Goal: Task Accomplishment & Management: Manage account settings

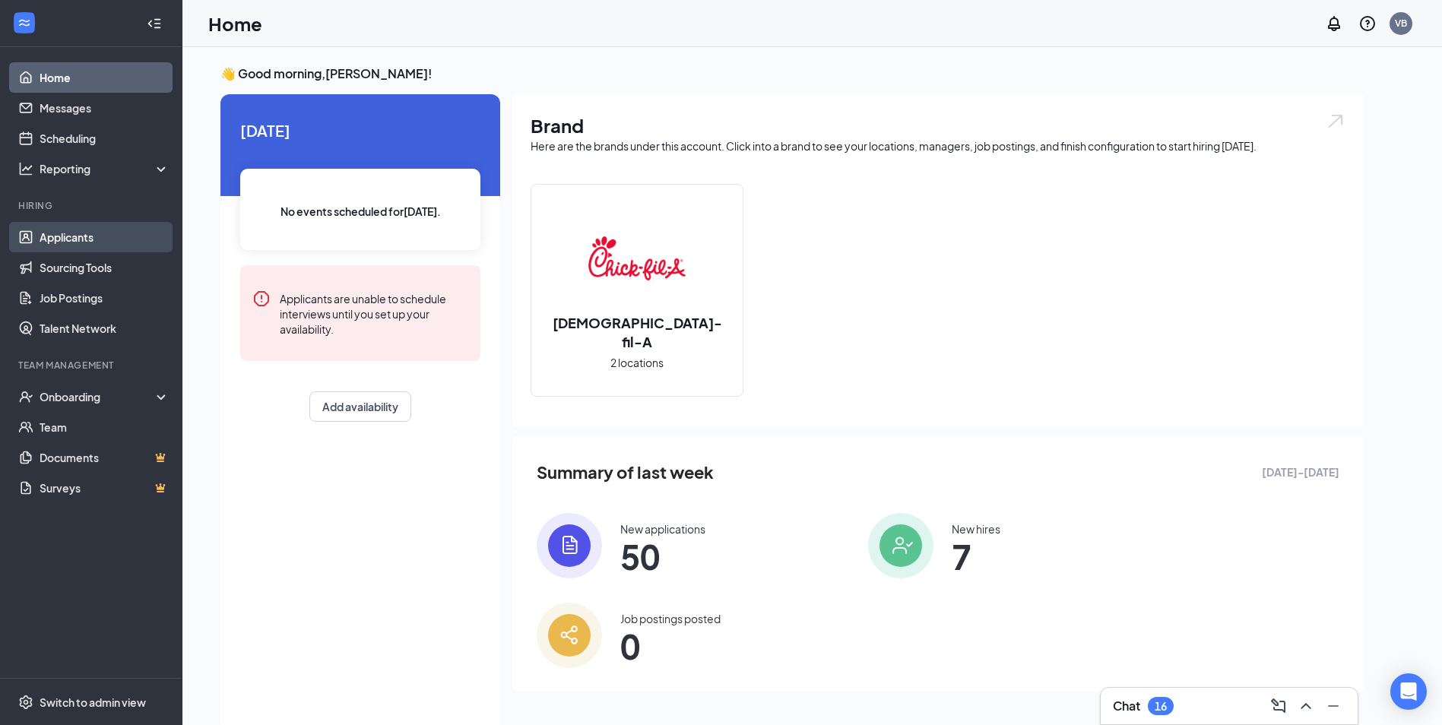
click at [43, 242] on link "Applicants" at bounding box center [105, 237] width 130 height 30
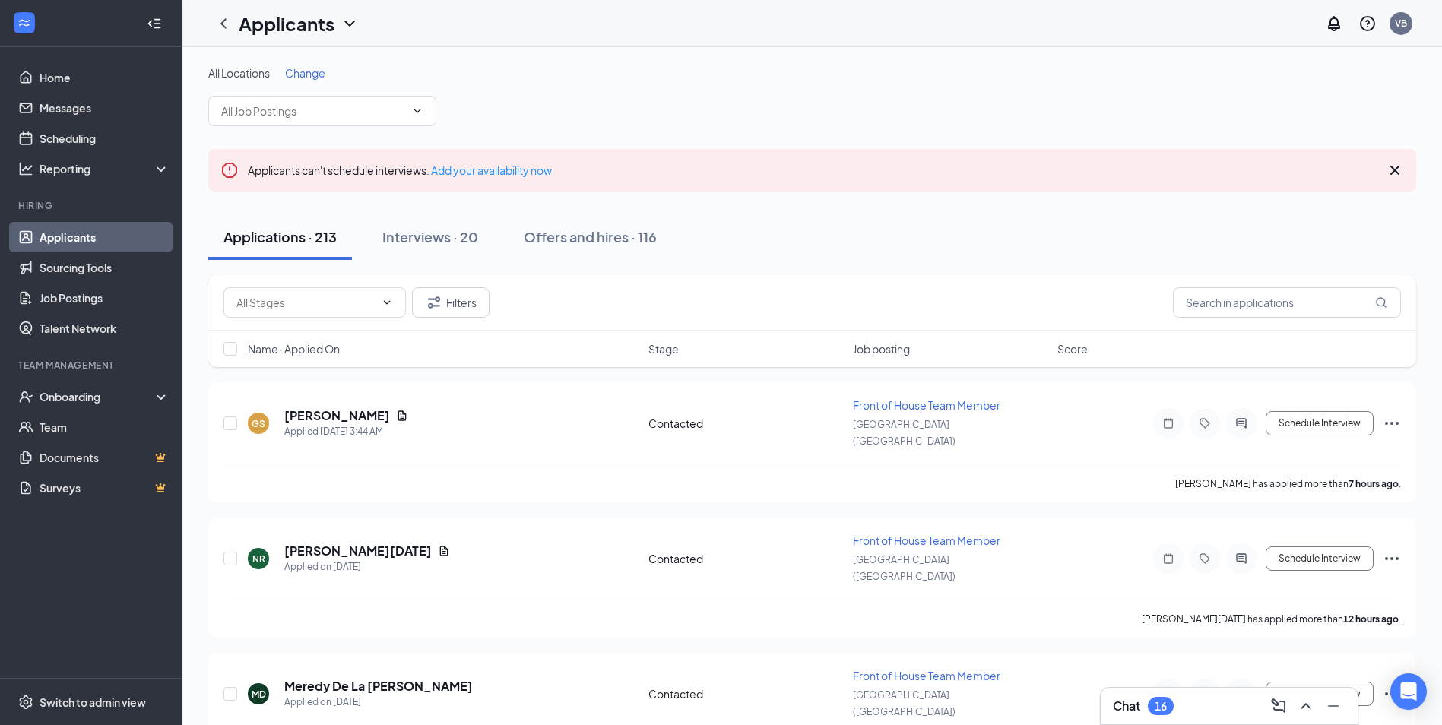
click at [294, 75] on span "Change" at bounding box center [305, 73] width 40 height 14
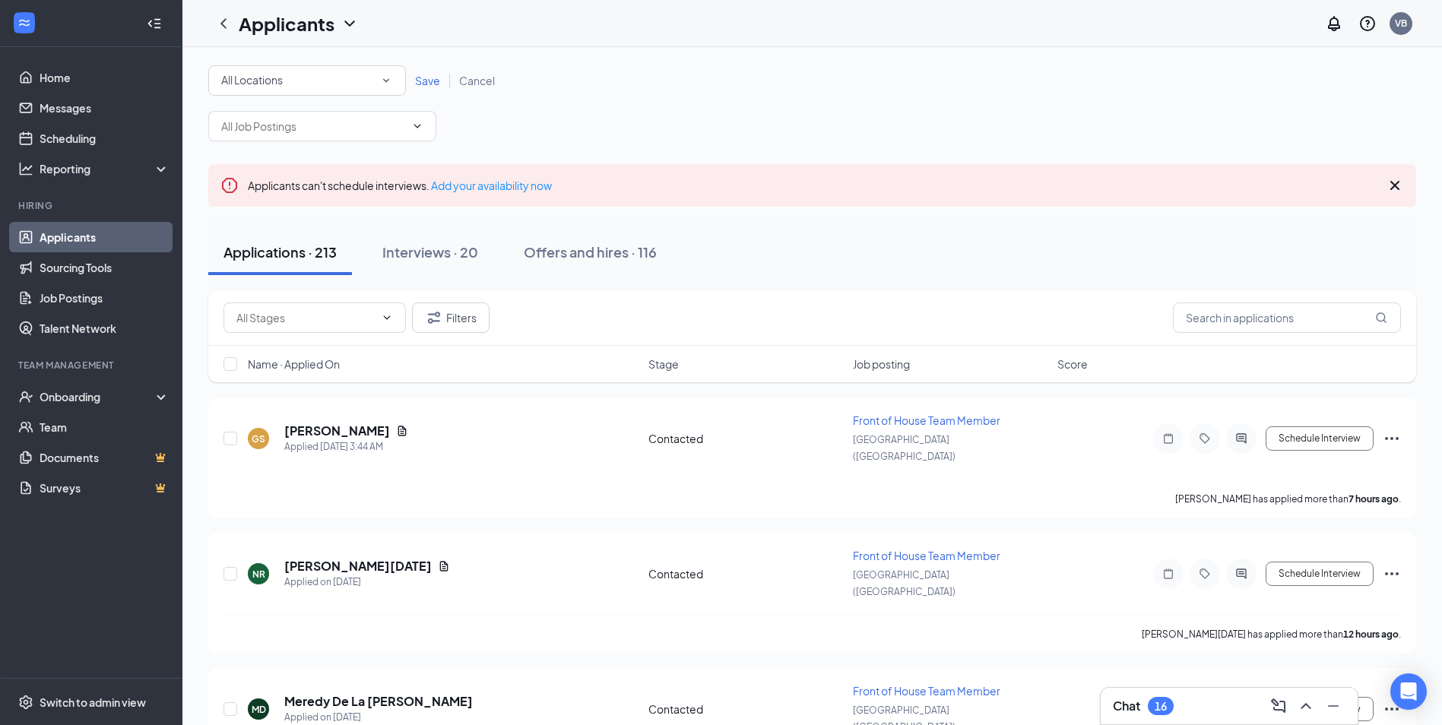
click at [289, 80] on div "All Locations" at bounding box center [307, 80] width 172 height 18
click at [259, 172] on li "[GEOGRAPHIC_DATA] ([GEOGRAPHIC_DATA]) In-Line" at bounding box center [307, 159] width 198 height 36
click at [424, 90] on div "All Locations [GEOGRAPHIC_DATA] ([GEOGRAPHIC_DATA]) In-Line Save Cancel" at bounding box center [812, 80] width 1208 height 30
click at [425, 87] on div "Save Cancel" at bounding box center [455, 80] width 98 height 15
click at [426, 82] on span "Save" at bounding box center [427, 81] width 25 height 14
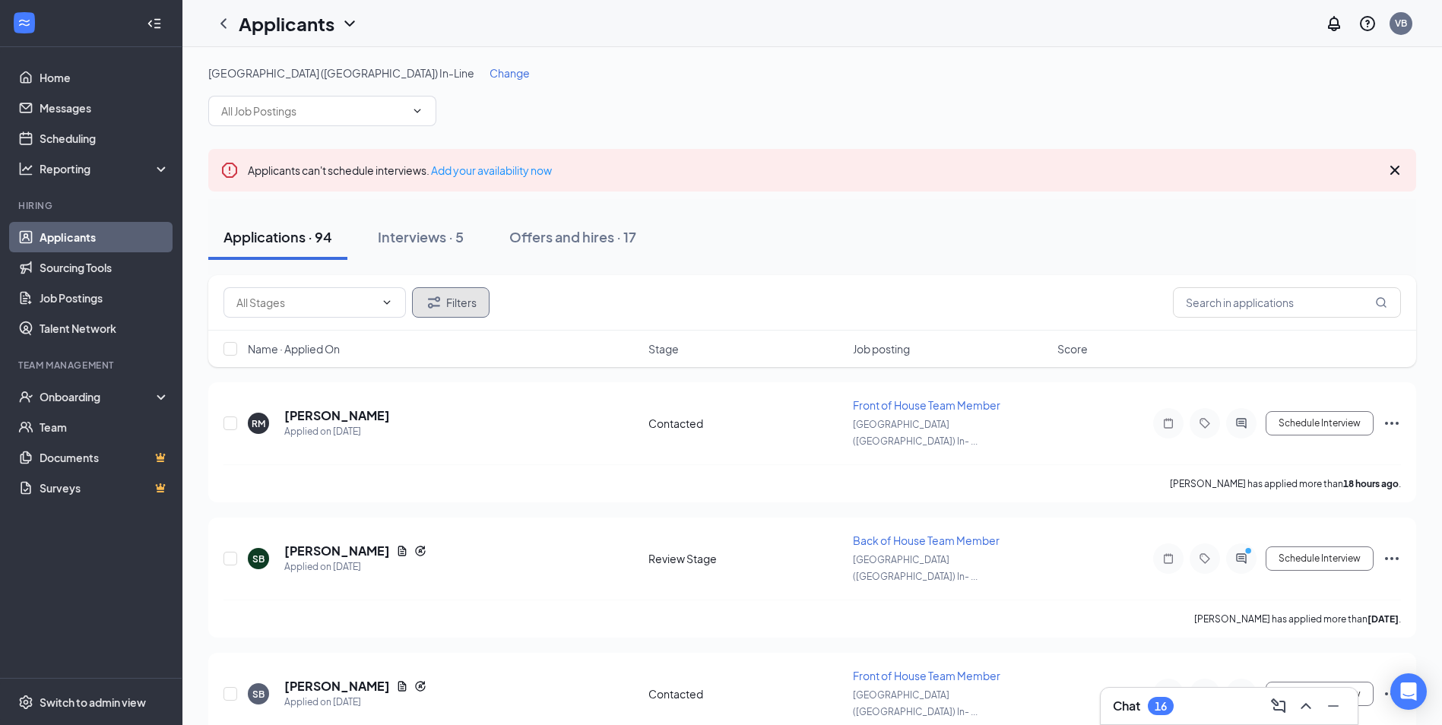
click at [457, 308] on button "Filters" at bounding box center [451, 302] width 78 height 30
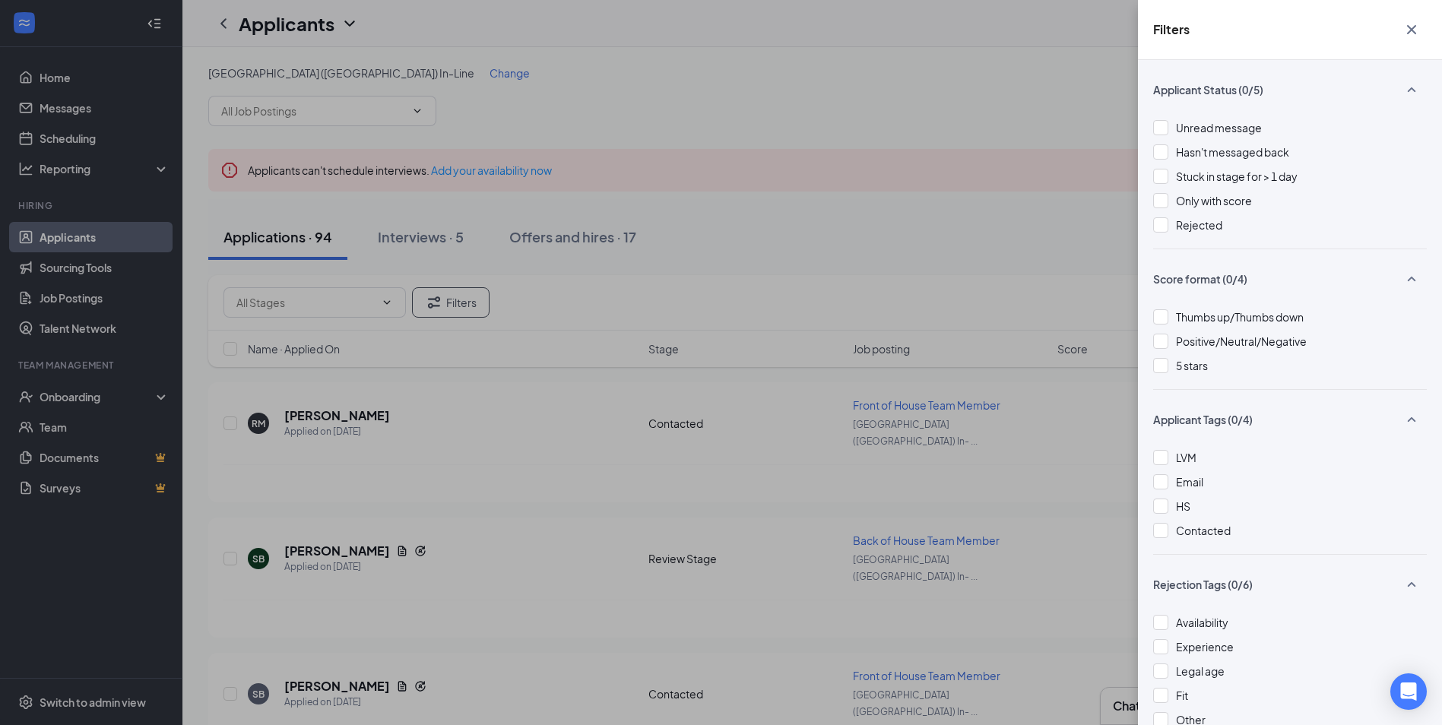
click at [707, 392] on div "Filters Applicant Status (0/5) Unread message Hasn't messaged back Stuck in sta…" at bounding box center [721, 362] width 1442 height 725
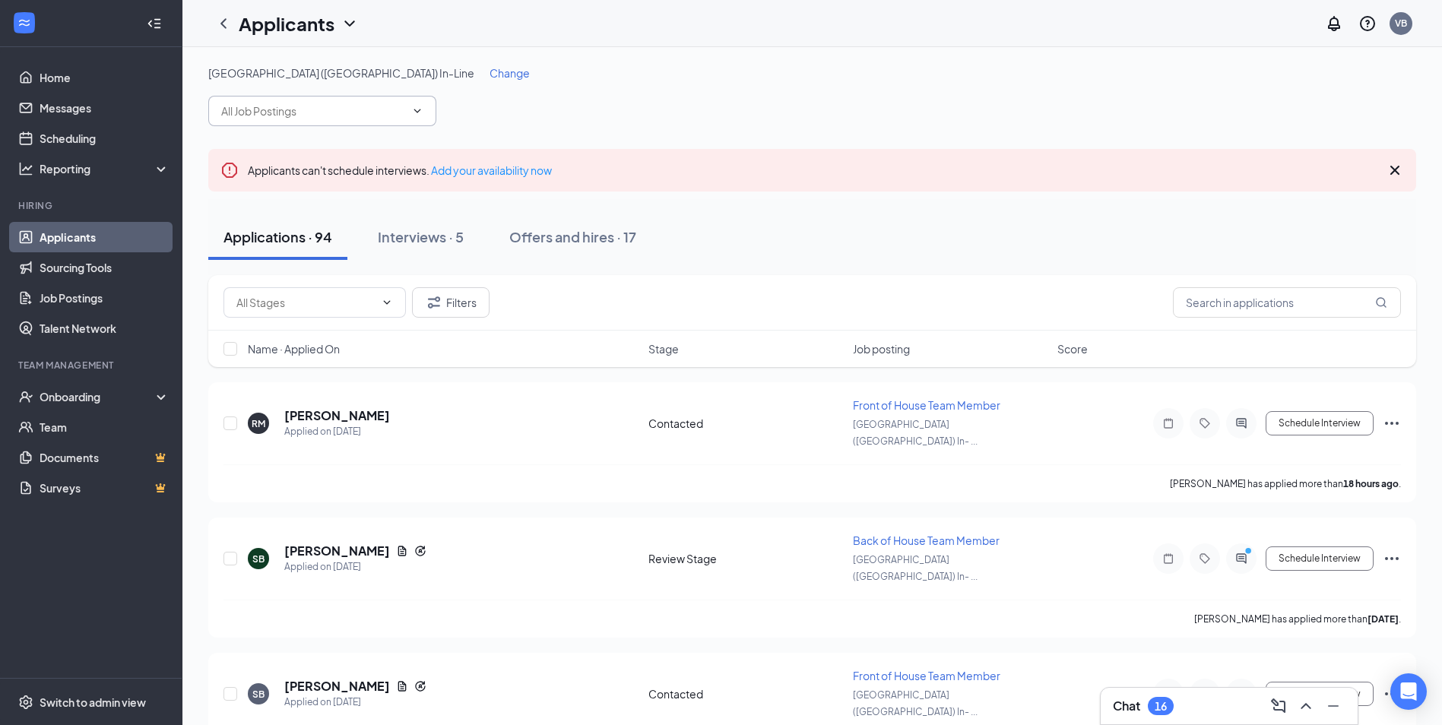
drag, startPoint x: 252, startPoint y: 111, endPoint x: 254, endPoint y: 120, distance: 9.3
click at [252, 115] on input "text" at bounding box center [313, 111] width 184 height 17
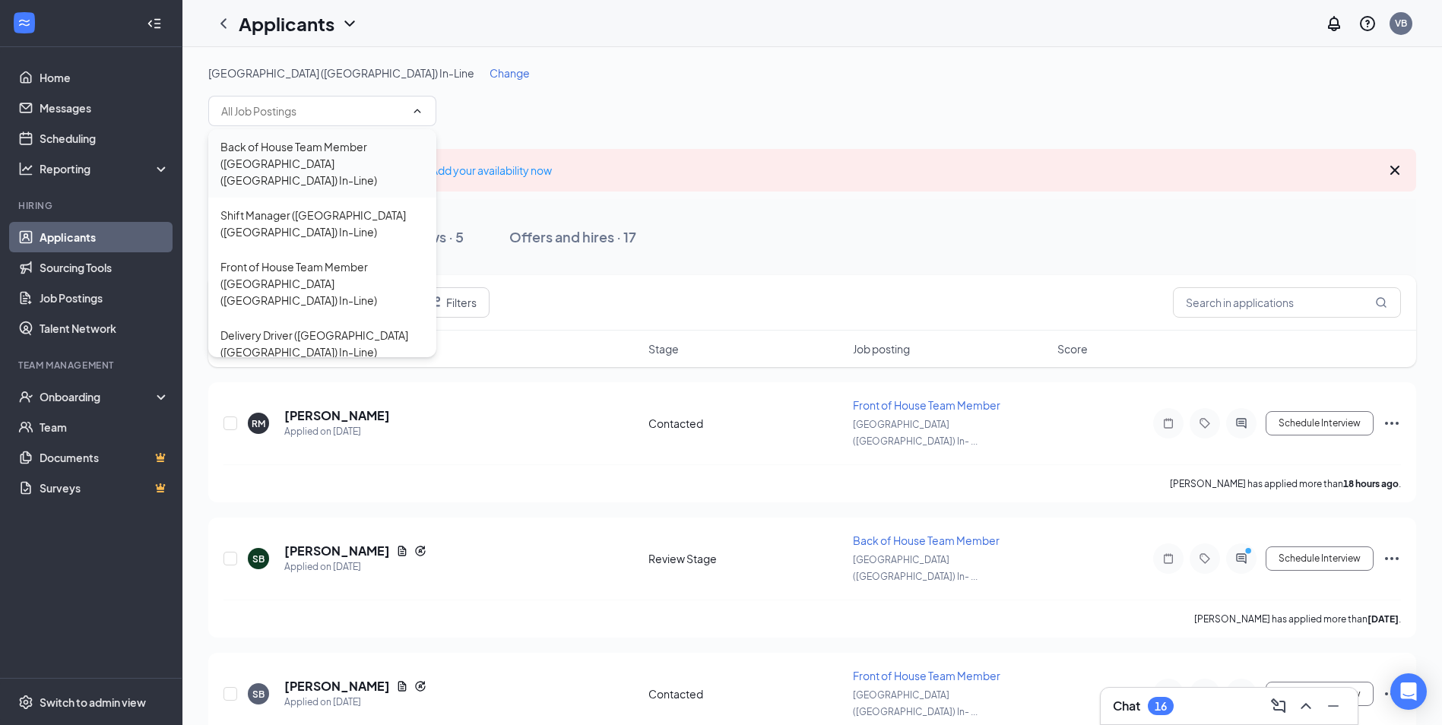
click at [342, 172] on div "Back of House Team Member ([GEOGRAPHIC_DATA] ([GEOGRAPHIC_DATA]) In-Line)" at bounding box center [322, 163] width 228 height 68
type input "Back of House Team Member ([GEOGRAPHIC_DATA] ([GEOGRAPHIC_DATA]) In-Line)"
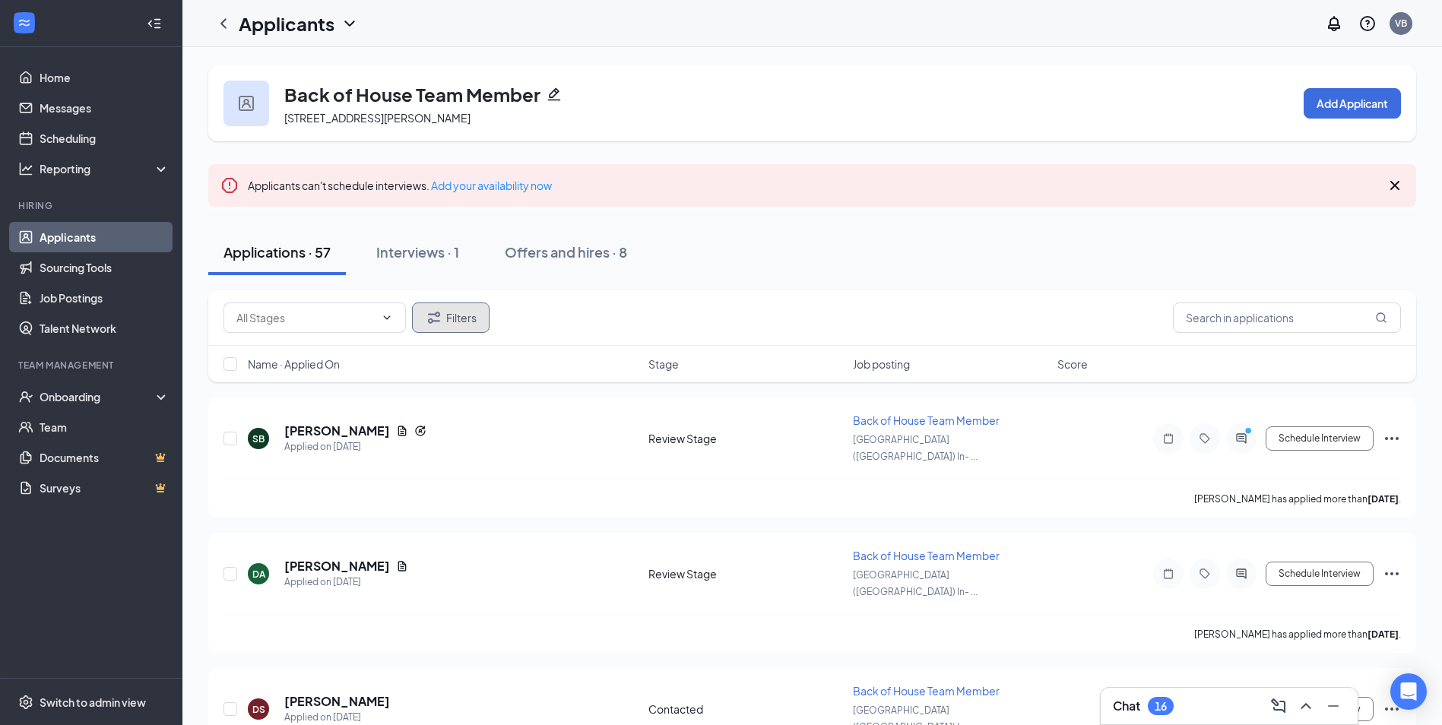
click at [451, 313] on button "Filters" at bounding box center [451, 318] width 78 height 30
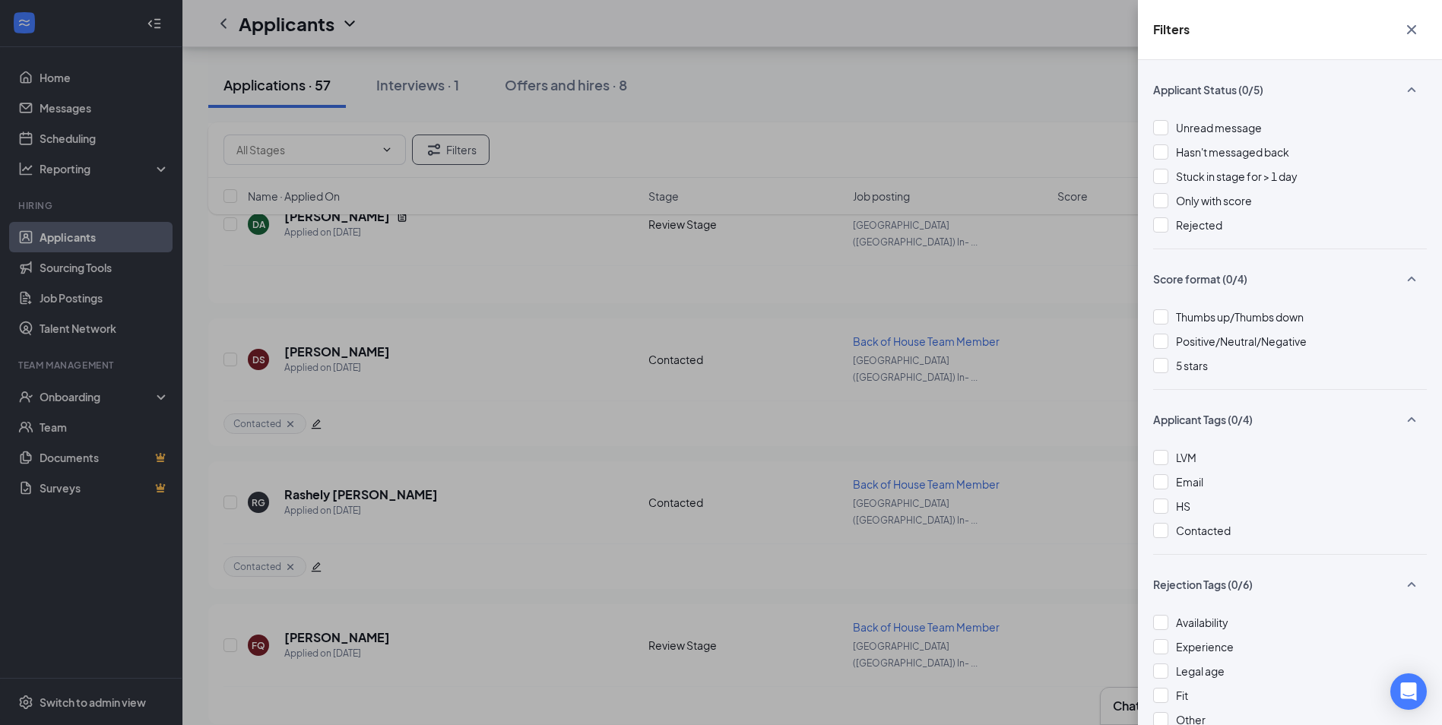
scroll to position [380, 0]
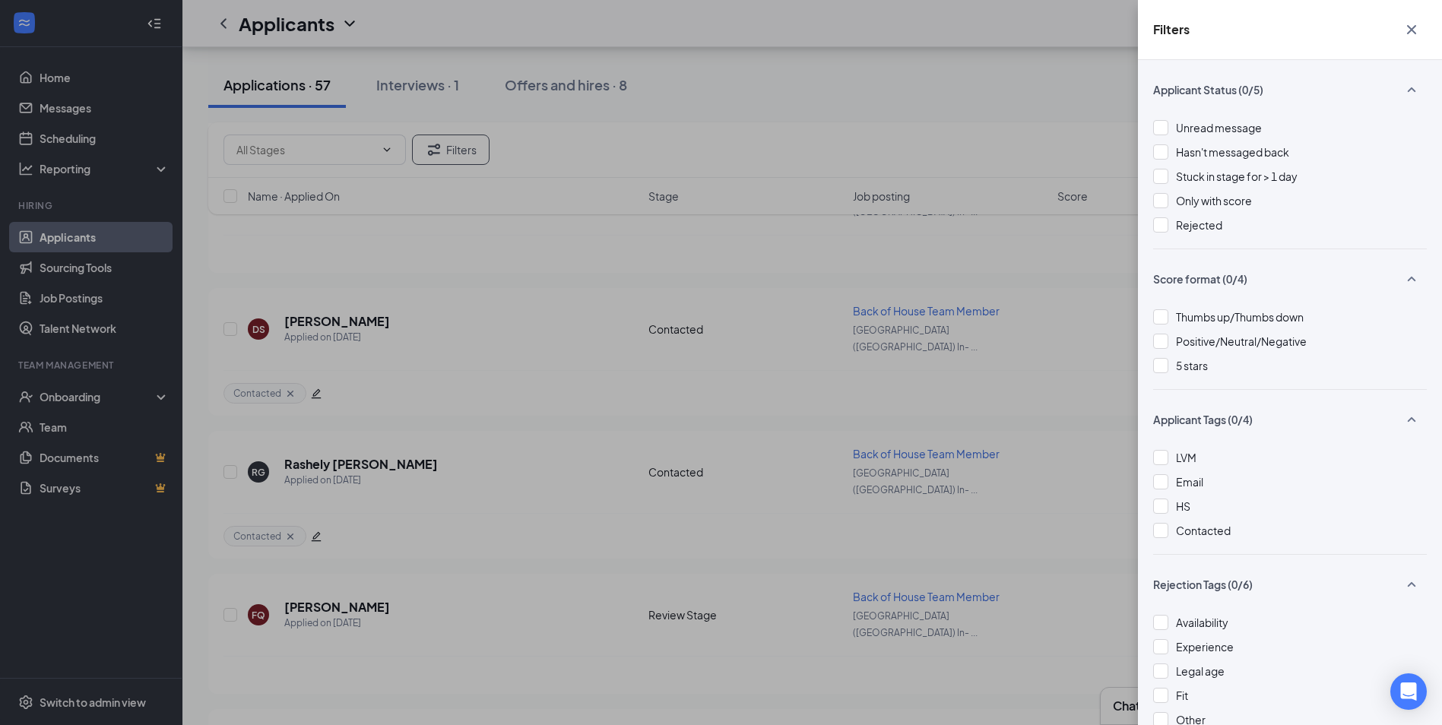
click at [442, 278] on div "Filters Applicant Status (0/5) Unread message Hasn't messaged back Stuck in sta…" at bounding box center [721, 362] width 1442 height 725
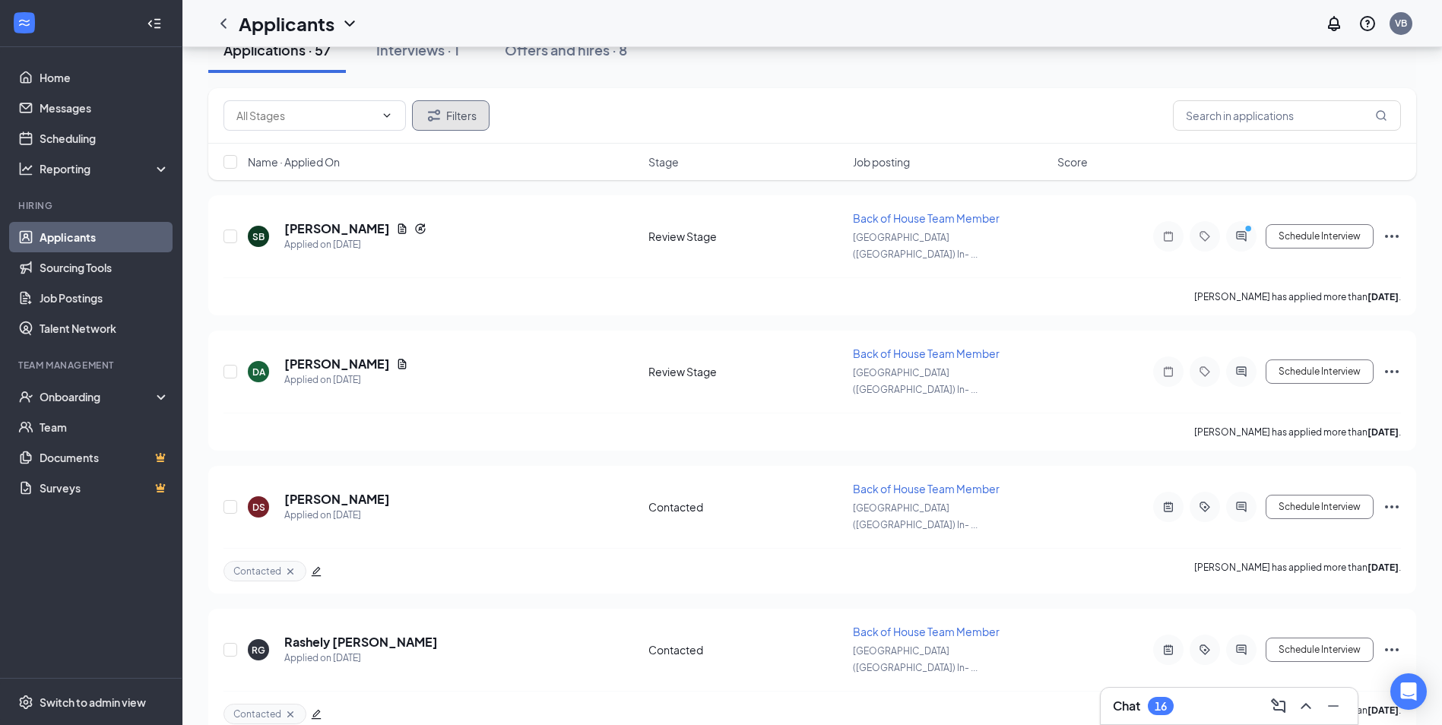
scroll to position [76, 0]
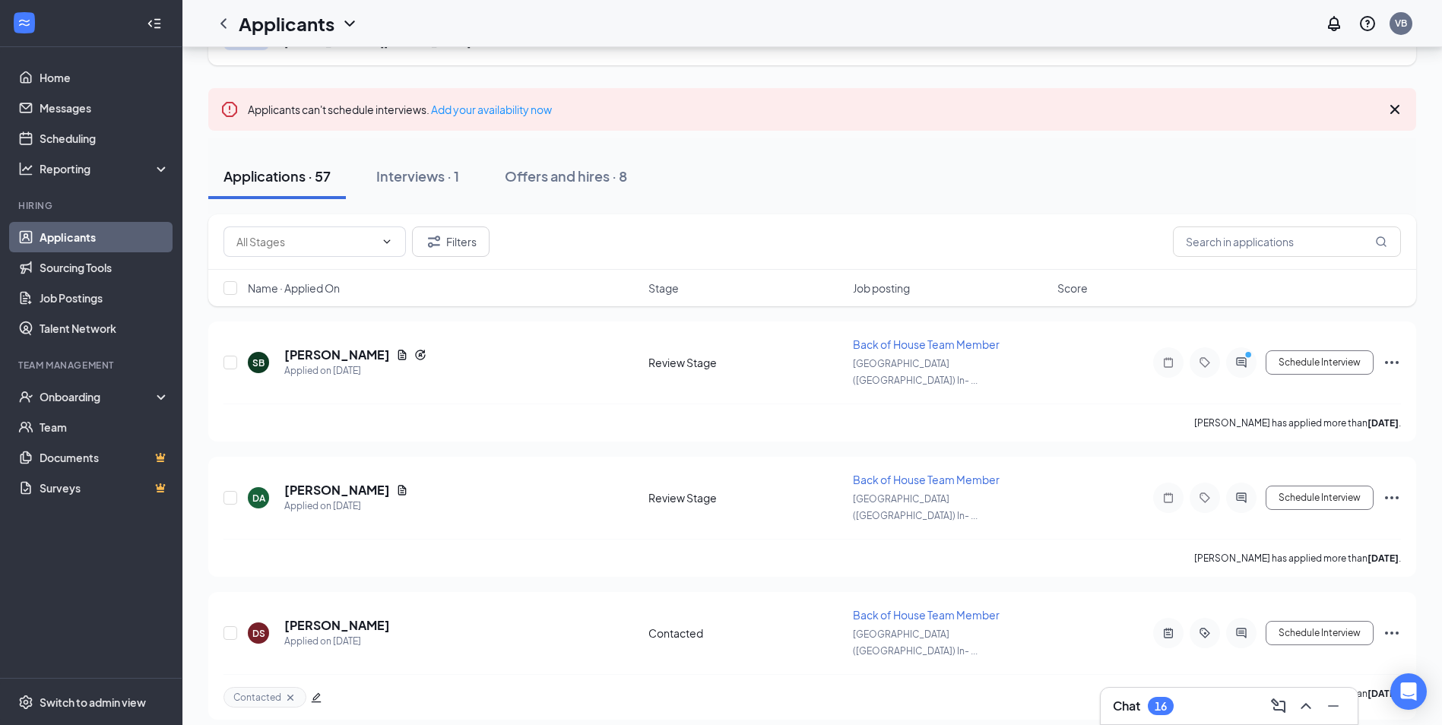
click at [274, 295] on span "Name · Applied On" at bounding box center [294, 288] width 92 height 15
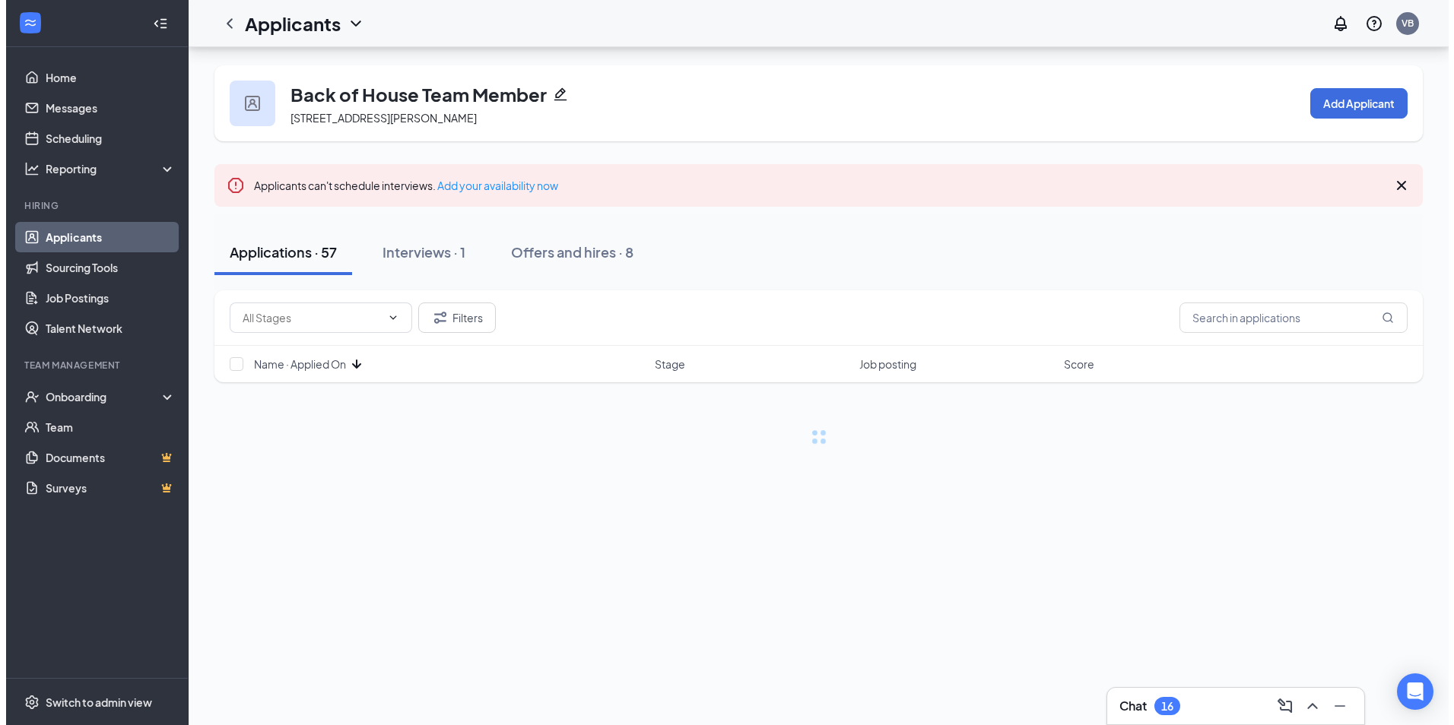
scroll to position [0, 0]
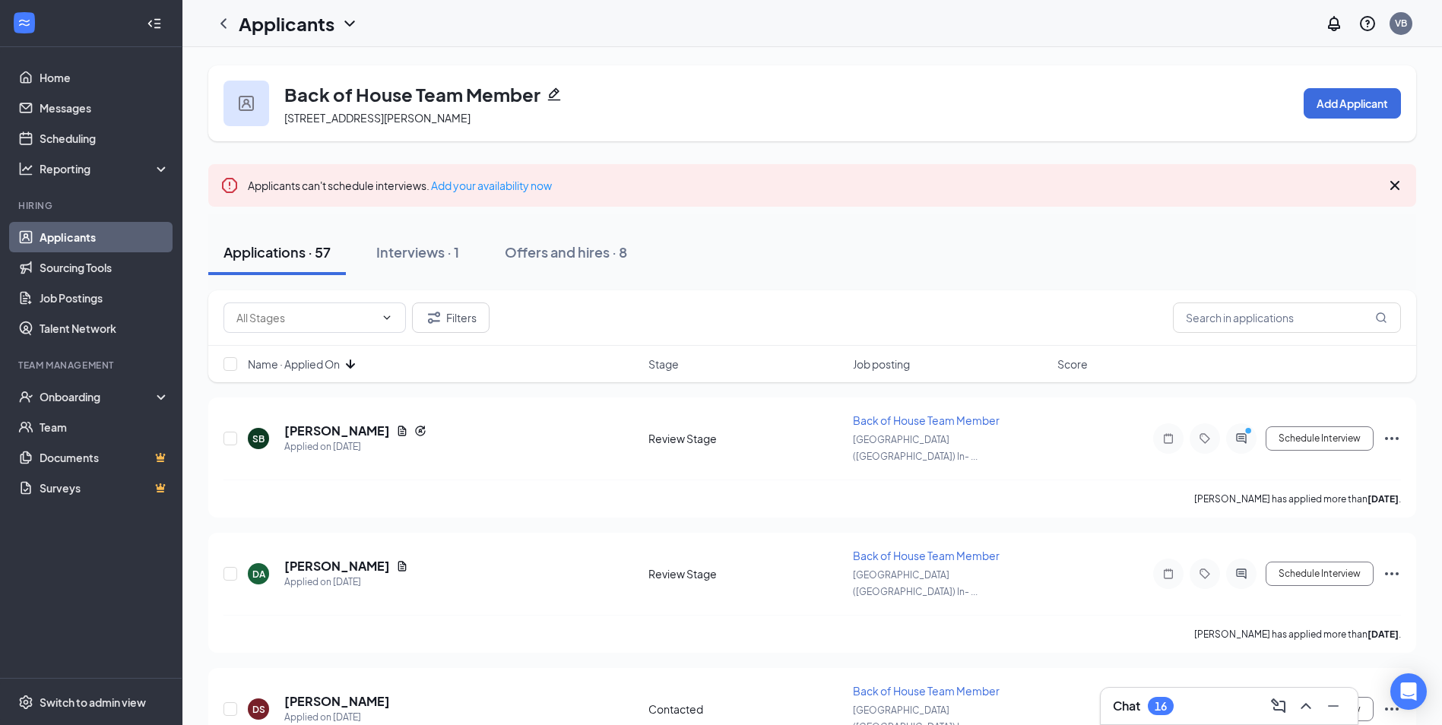
click at [305, 360] on span "Name · Applied On" at bounding box center [294, 364] width 92 height 15
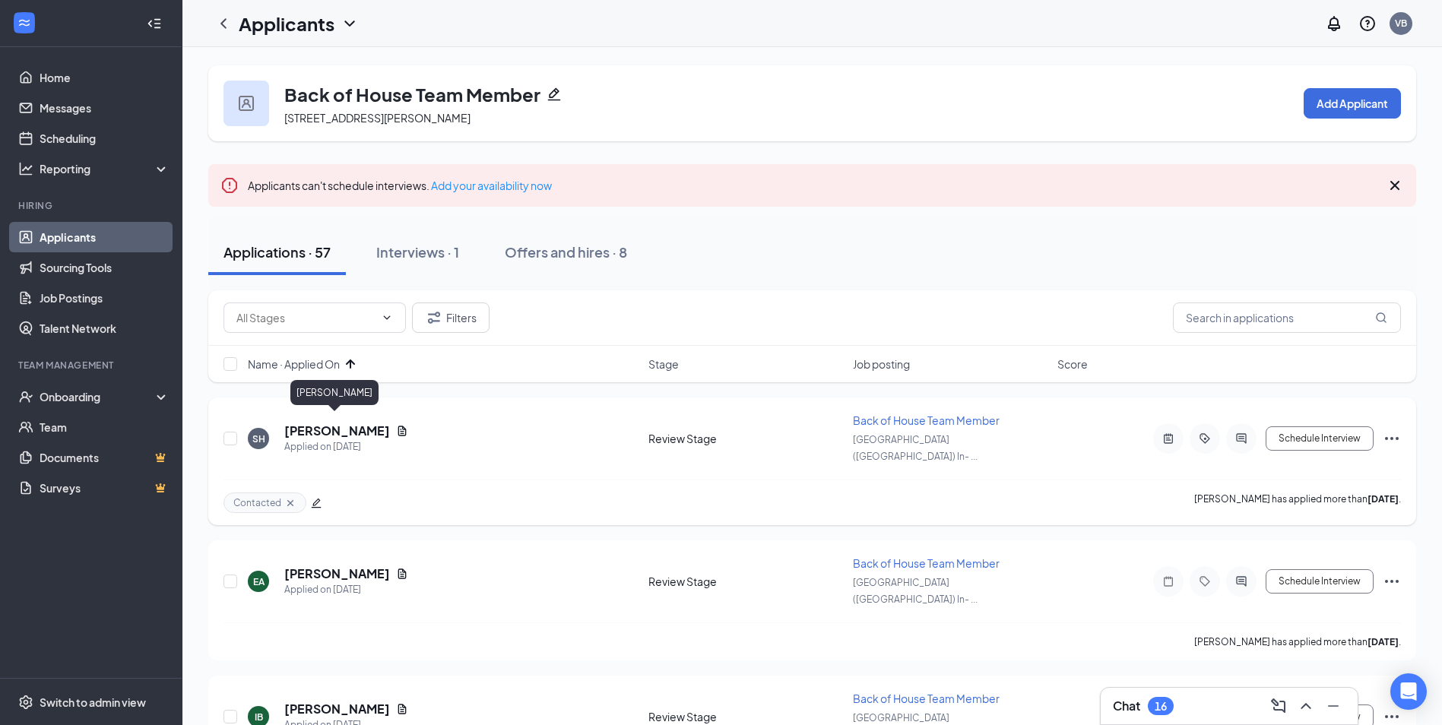
click at [329, 423] on h5 "[PERSON_NAME]" at bounding box center [337, 431] width 106 height 17
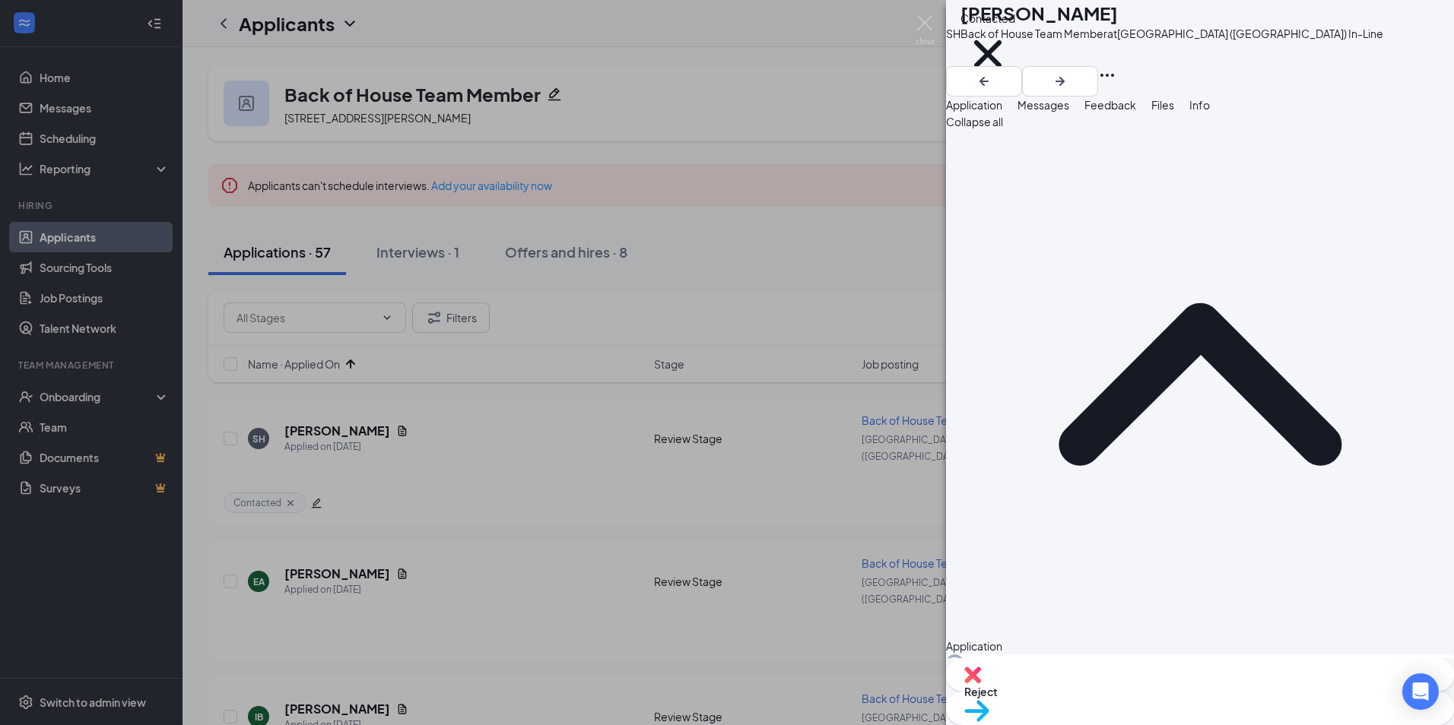
click at [411, 443] on div "SH [PERSON_NAME] Back of House Team Member at [GEOGRAPHIC_DATA] ([GEOGRAPHIC_DA…" at bounding box center [727, 362] width 1454 height 725
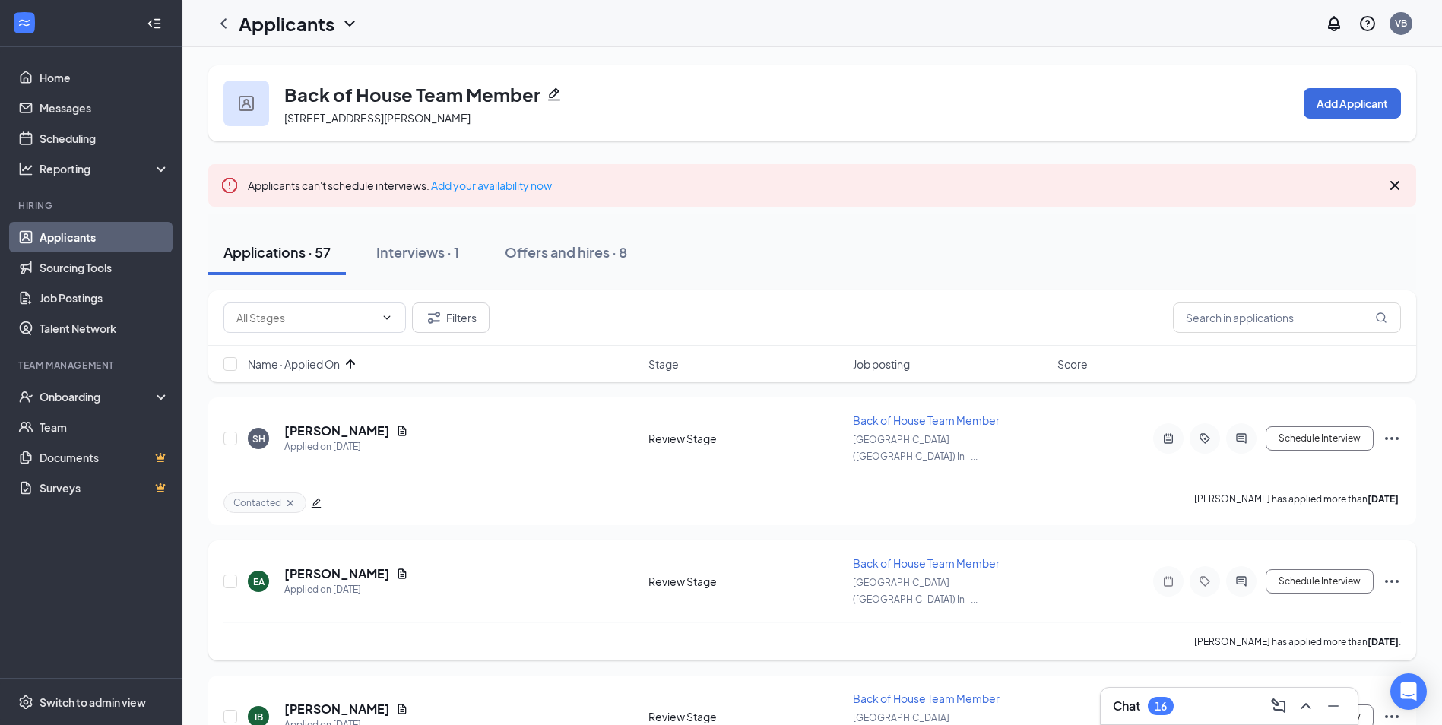
click at [312, 556] on div "EA [PERSON_NAME] Applied on [DATE] Review Stage Back of House Team Member [GEOG…" at bounding box center [813, 589] width 1178 height 67
click at [307, 566] on h5 "[PERSON_NAME]" at bounding box center [337, 574] width 106 height 17
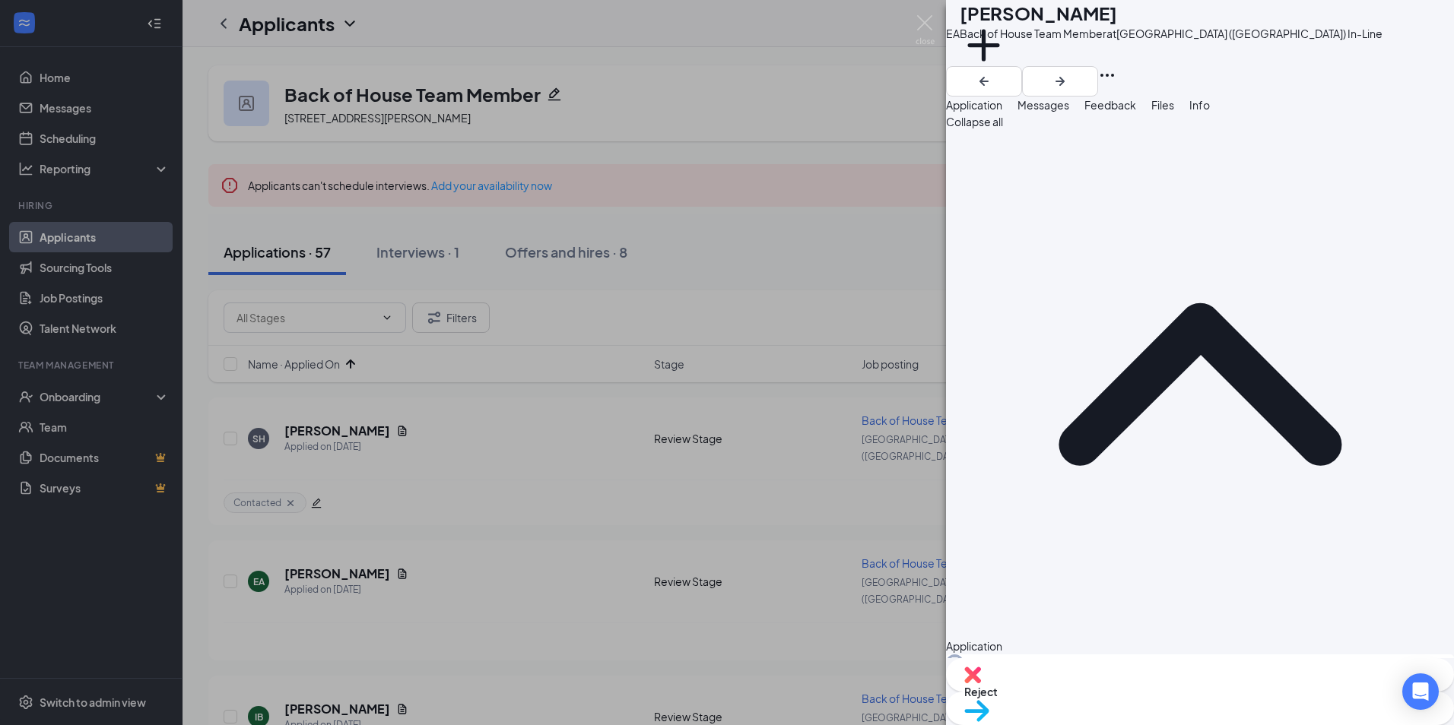
copy span "[EMAIL_ADDRESS][DOMAIN_NAME]"
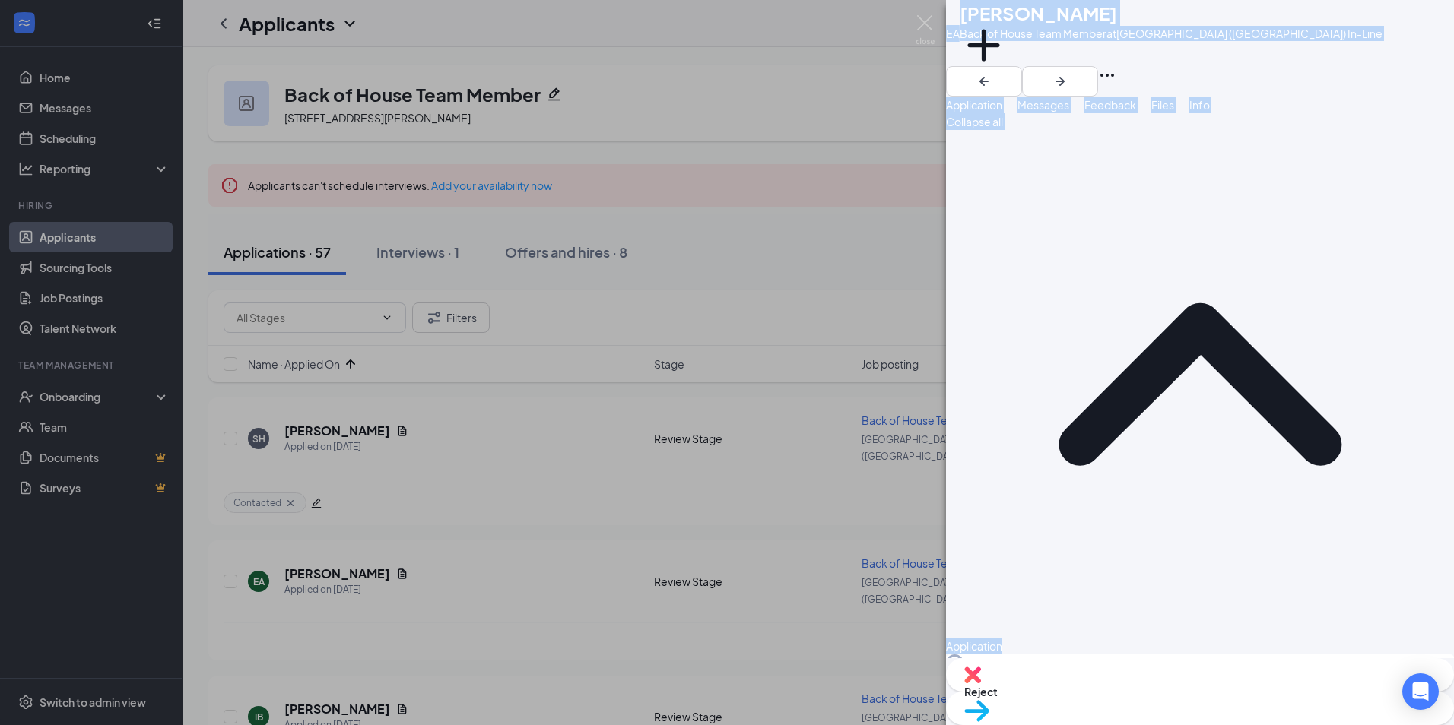
drag, startPoint x: 998, startPoint y: 174, endPoint x: 417, endPoint y: 8, distance: 604.8
click at [417, 8] on div "EA [PERSON_NAME] Back of House Team Member at [GEOGRAPHIC_DATA] ([GEOGRAPHIC_DA…" at bounding box center [727, 362] width 1454 height 725
click at [497, 119] on div "EA [PERSON_NAME] Back of House Team Member at [GEOGRAPHIC_DATA] ([GEOGRAPHIC_DA…" at bounding box center [727, 362] width 1454 height 725
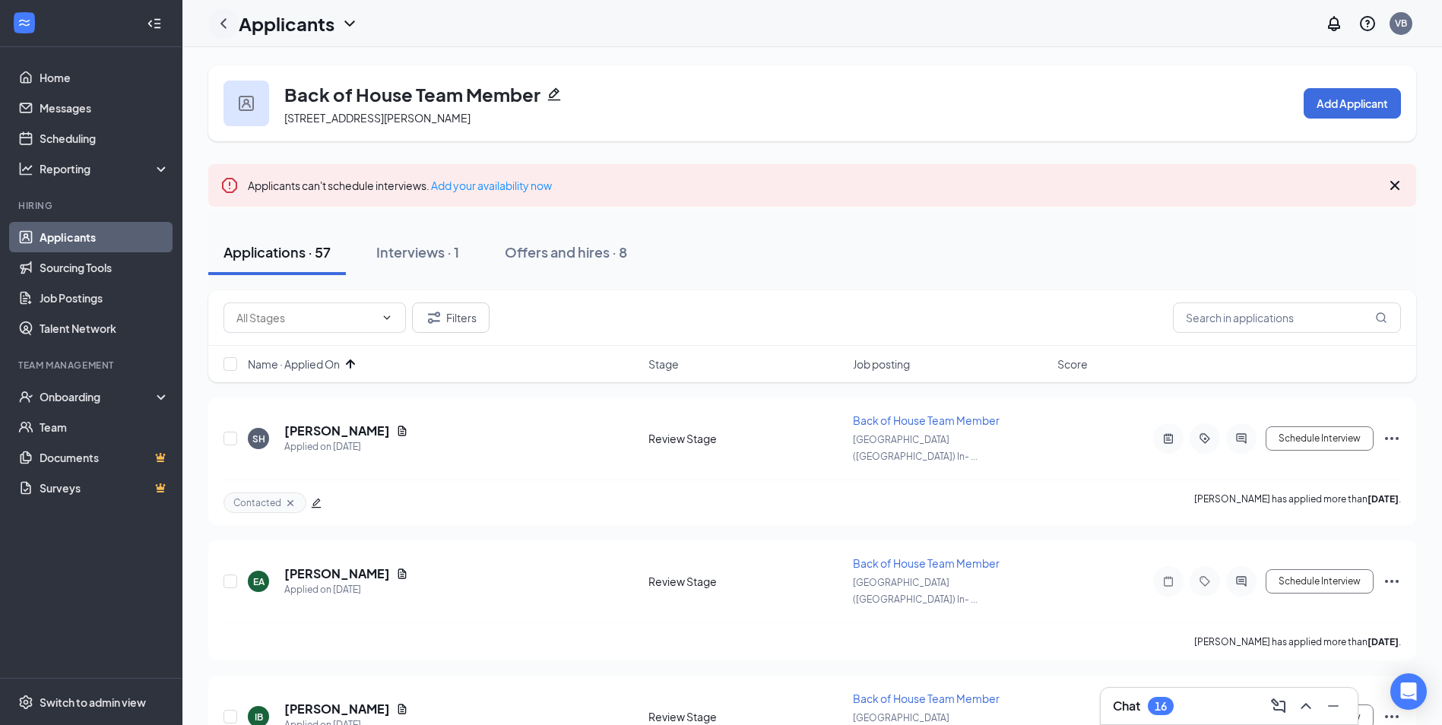
click at [227, 12] on div at bounding box center [223, 23] width 30 height 30
click at [224, 33] on div at bounding box center [223, 23] width 30 height 30
click at [223, 24] on icon "ChevronLeft" at bounding box center [223, 23] width 18 height 18
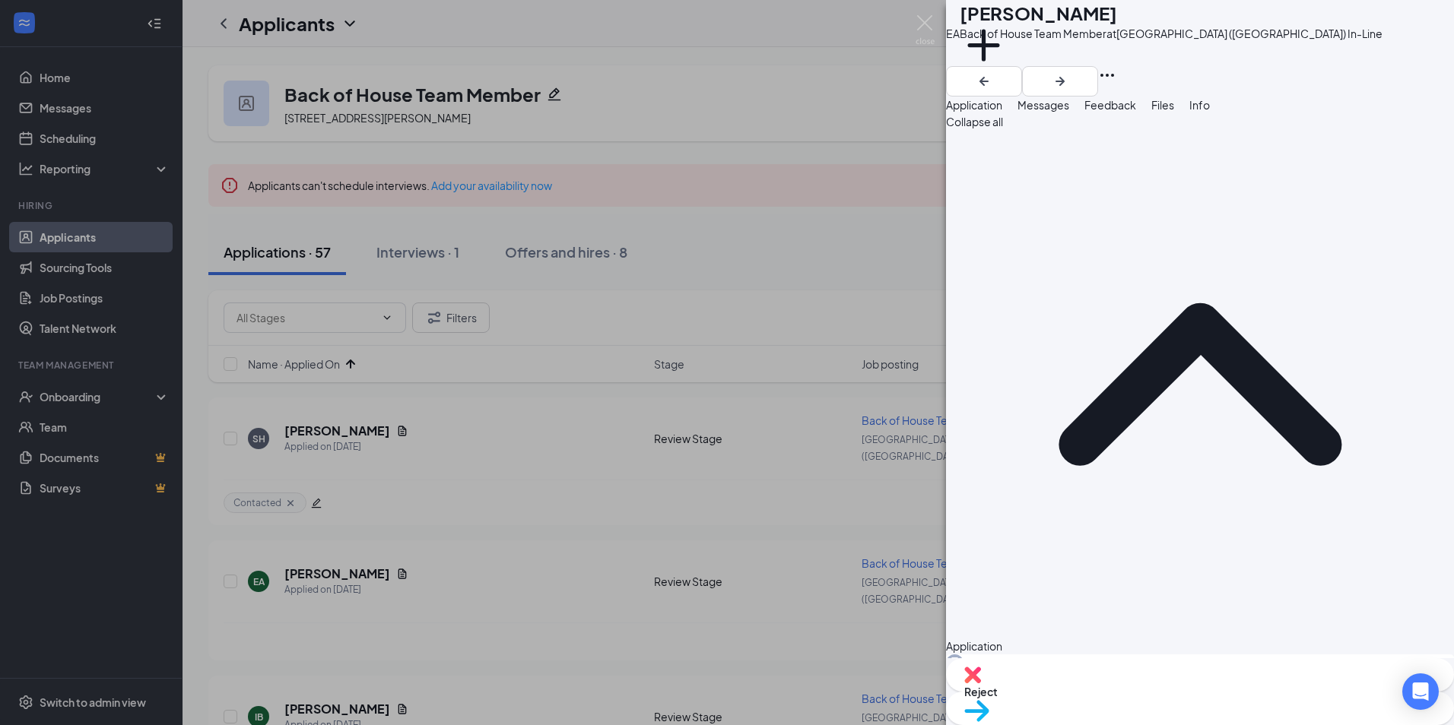
click at [923, 11] on div "EA [PERSON_NAME] Back of House Team Member at [GEOGRAPHIC_DATA] ([GEOGRAPHIC_DA…" at bounding box center [727, 362] width 1454 height 725
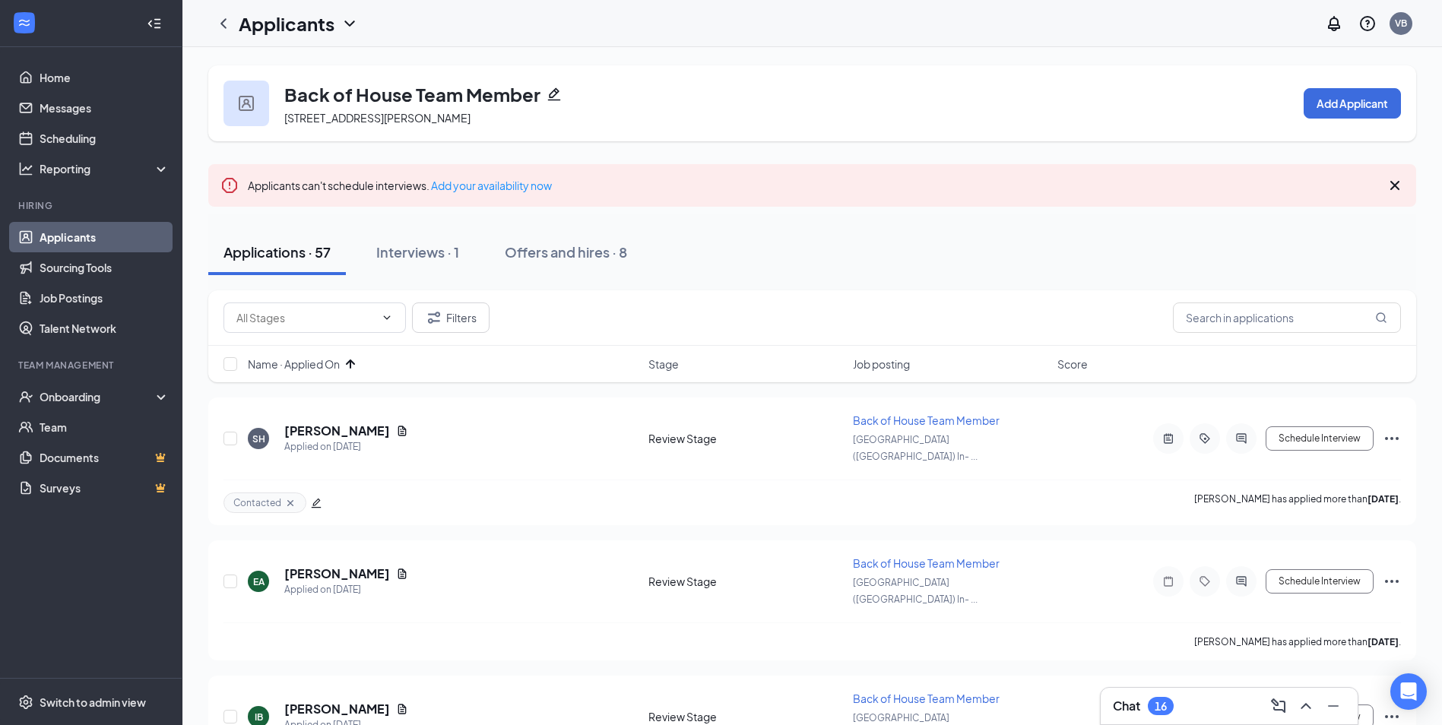
click at [922, 24] on div "Applicants VB" at bounding box center [812, 23] width 1260 height 47
click at [466, 314] on button "Filters" at bounding box center [451, 318] width 78 height 30
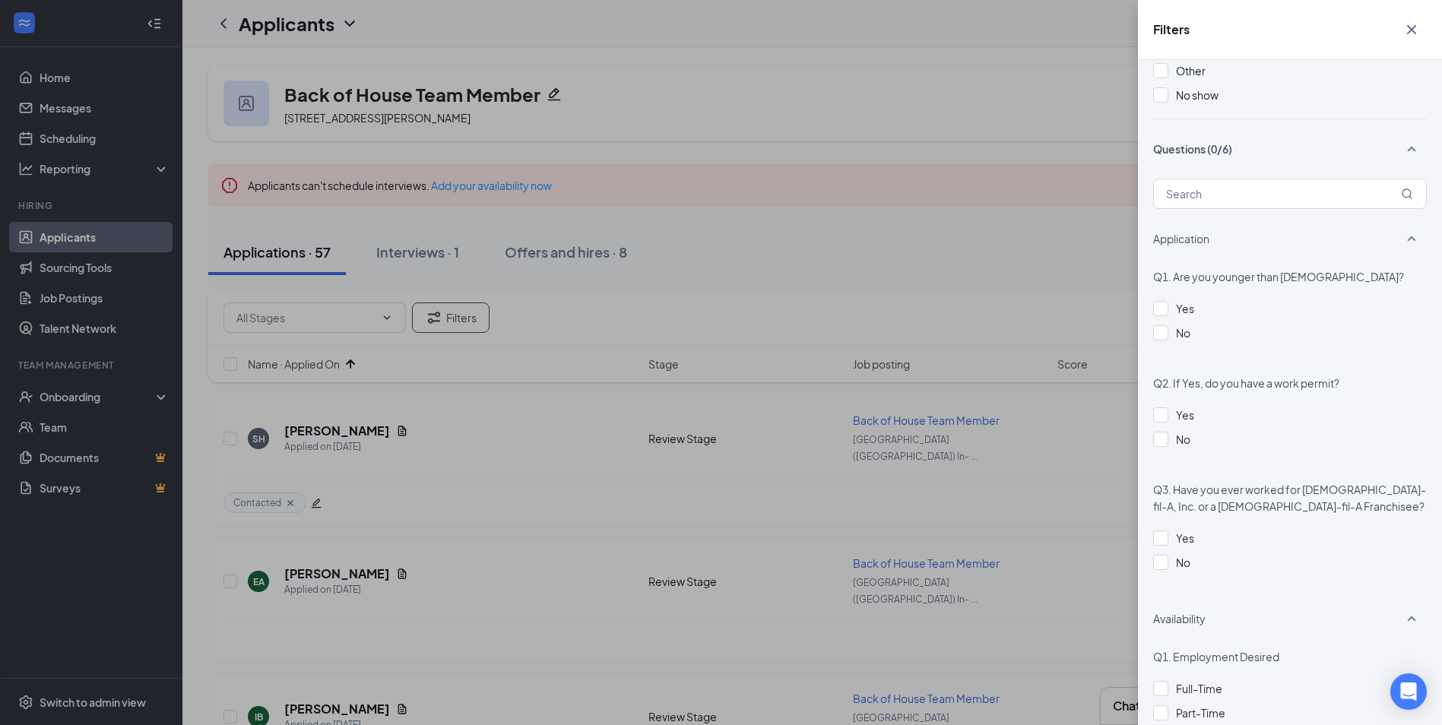
scroll to position [684, 0]
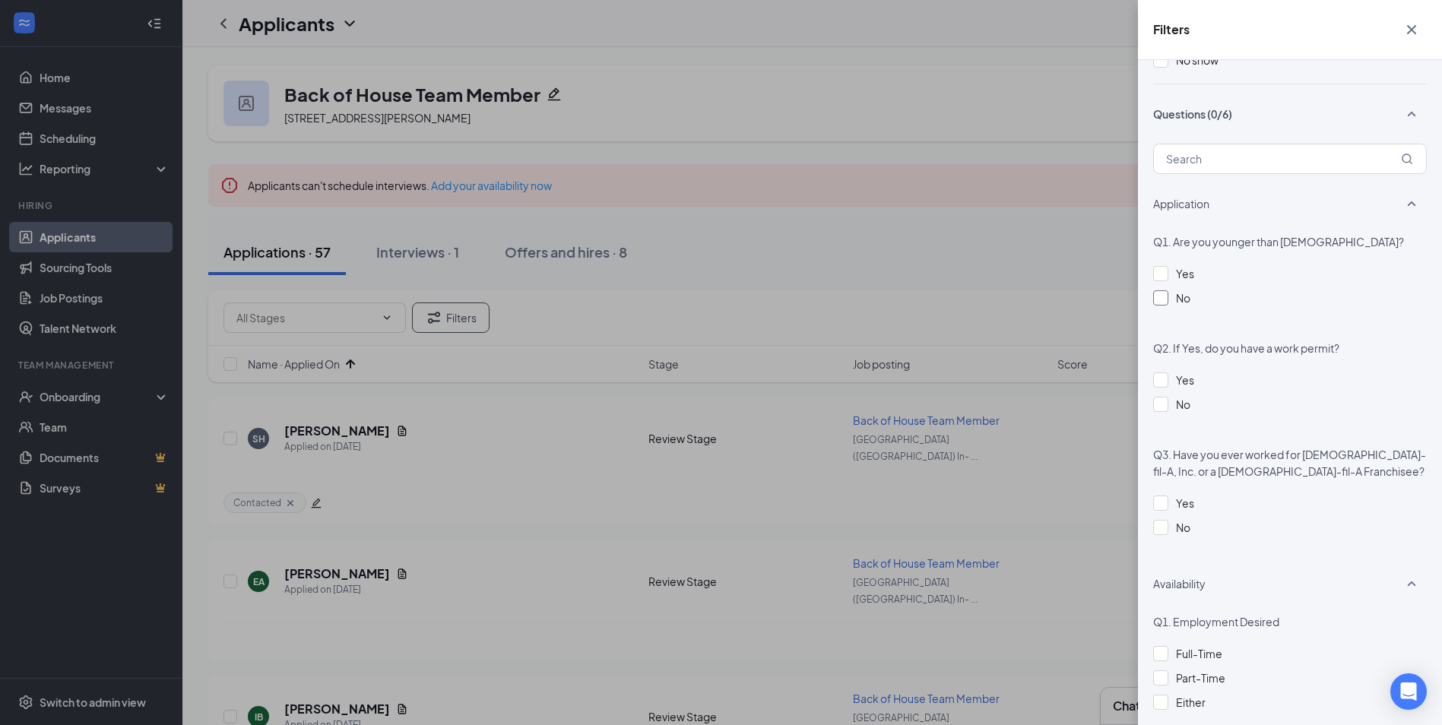
click at [1160, 300] on div at bounding box center [1160, 297] width 15 height 15
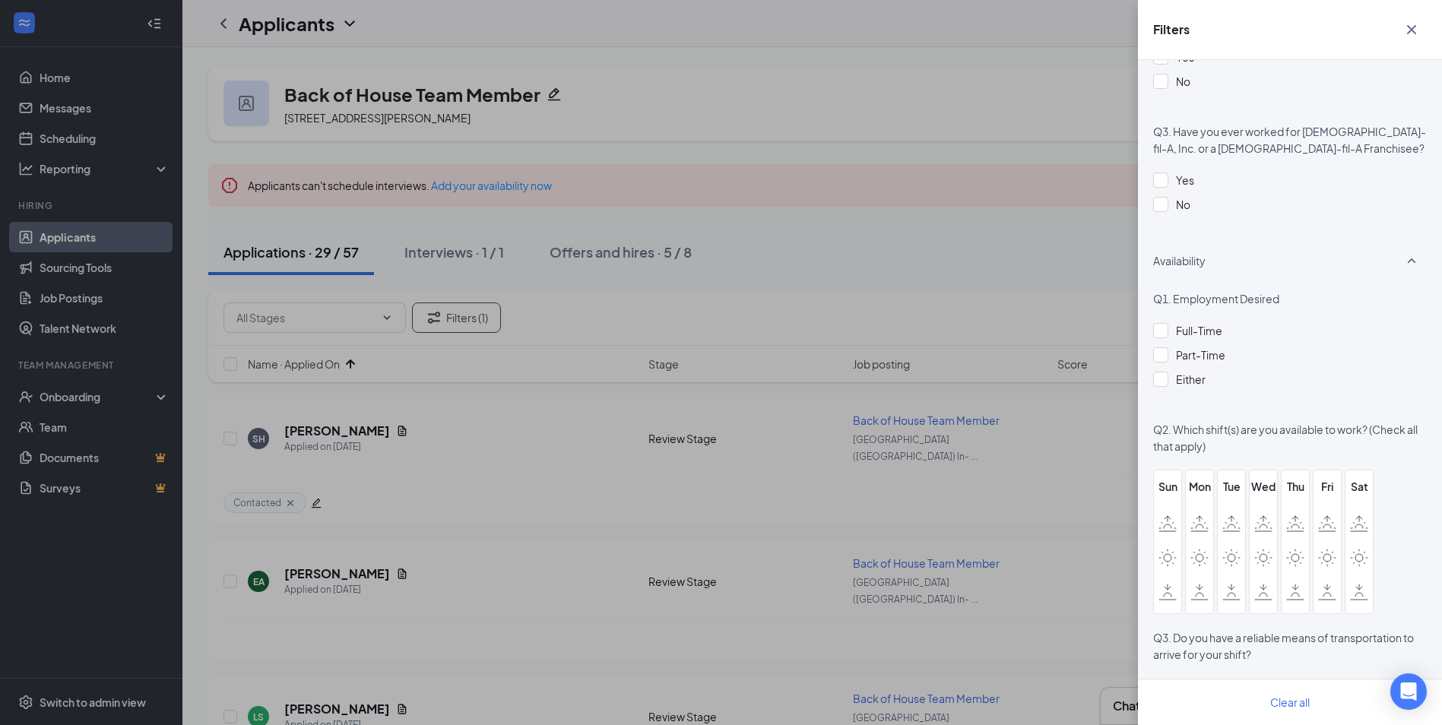
scroll to position [1064, 0]
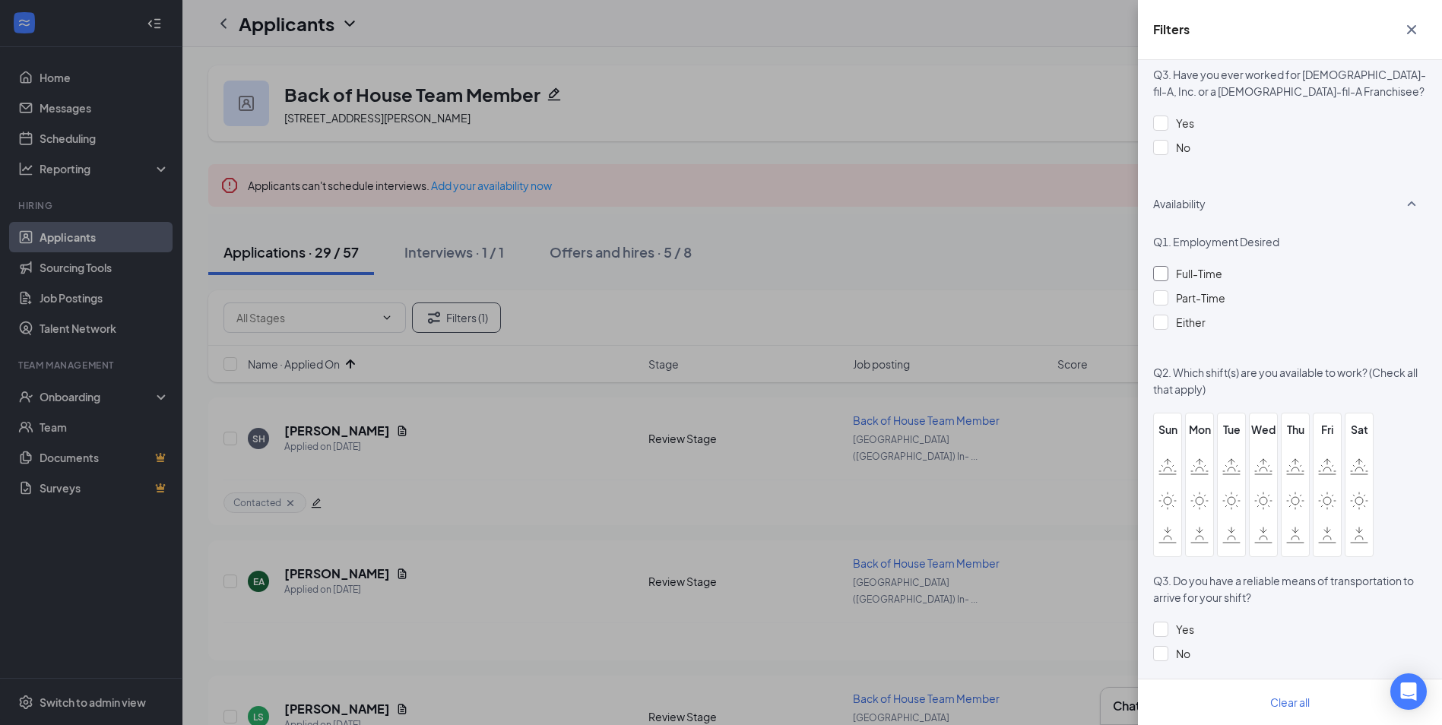
click at [1163, 277] on div at bounding box center [1160, 273] width 15 height 15
click at [626, 437] on div "Filters Applicant Status (0/5) Unread message Hasn't messaged back Stuck in sta…" at bounding box center [721, 362] width 1442 height 725
click at [564, 458] on div "Filters Applicant Status (0/5) Unread message Hasn't messaged back Stuck in sta…" at bounding box center [721, 362] width 1442 height 725
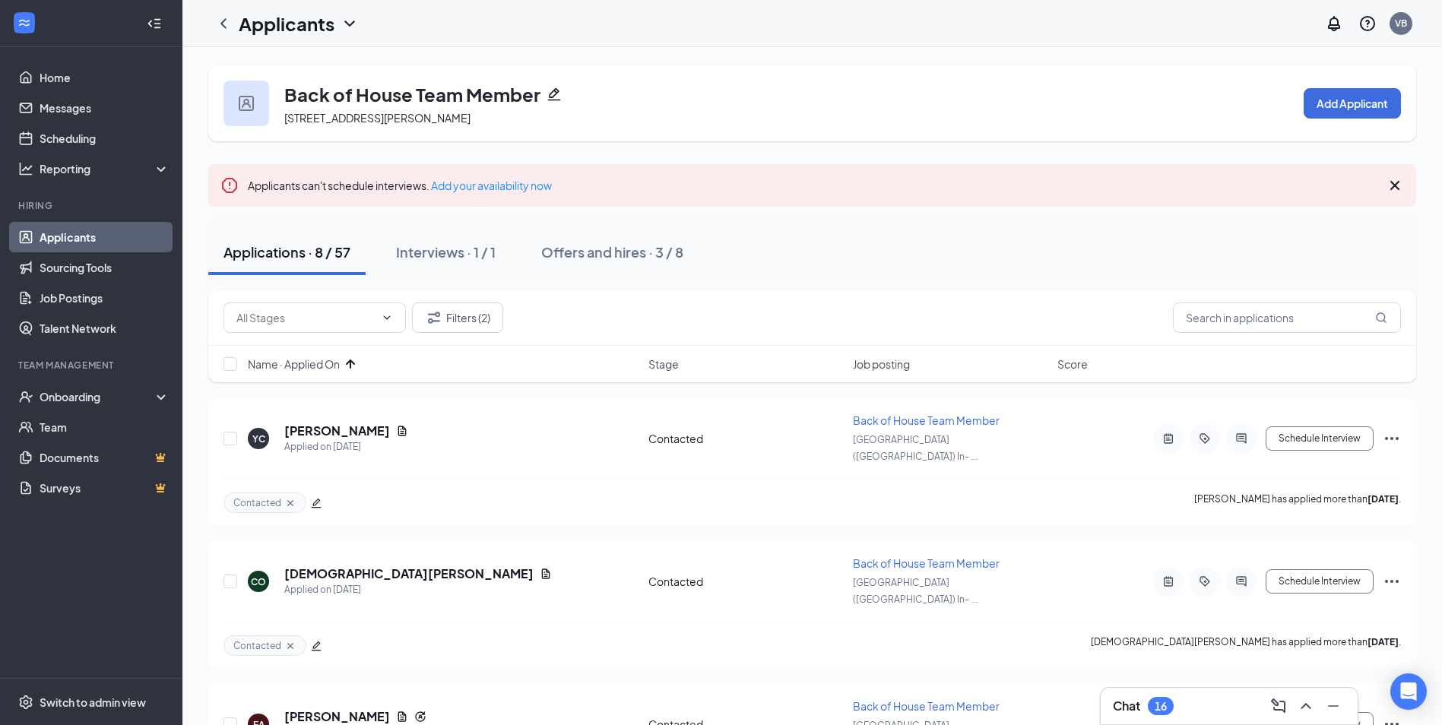
click at [321, 361] on span "Name · Applied On" at bounding box center [294, 364] width 92 height 15
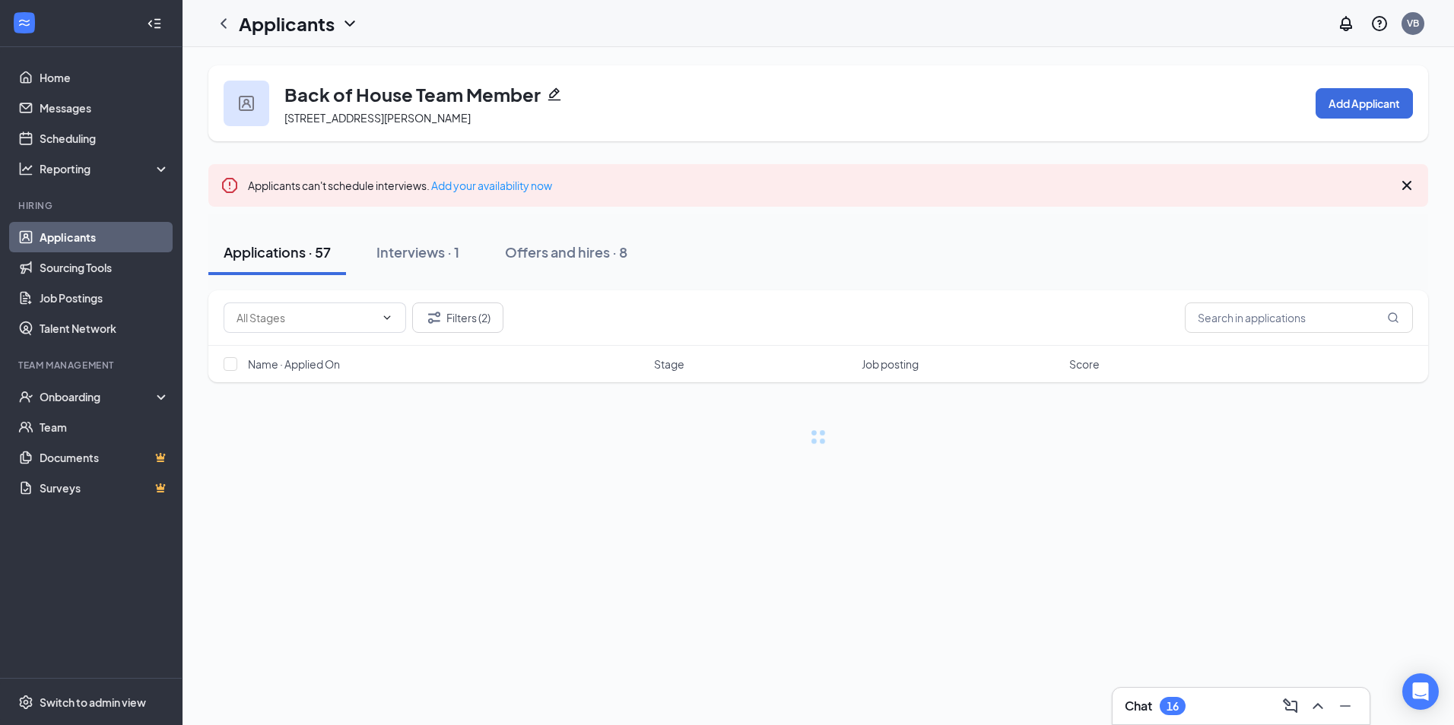
click at [314, 358] on span "Name · Applied On" at bounding box center [294, 364] width 92 height 15
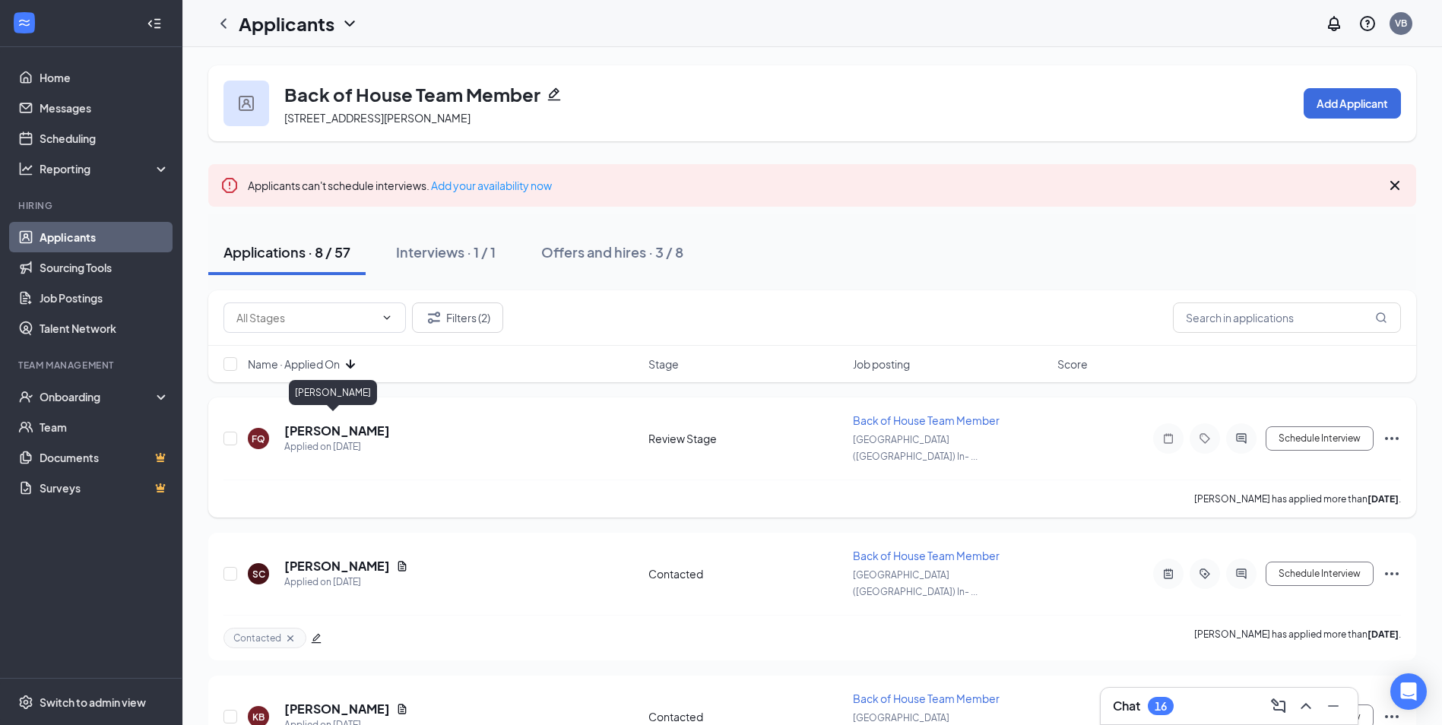
click at [320, 430] on h5 "[PERSON_NAME]" at bounding box center [337, 431] width 106 height 17
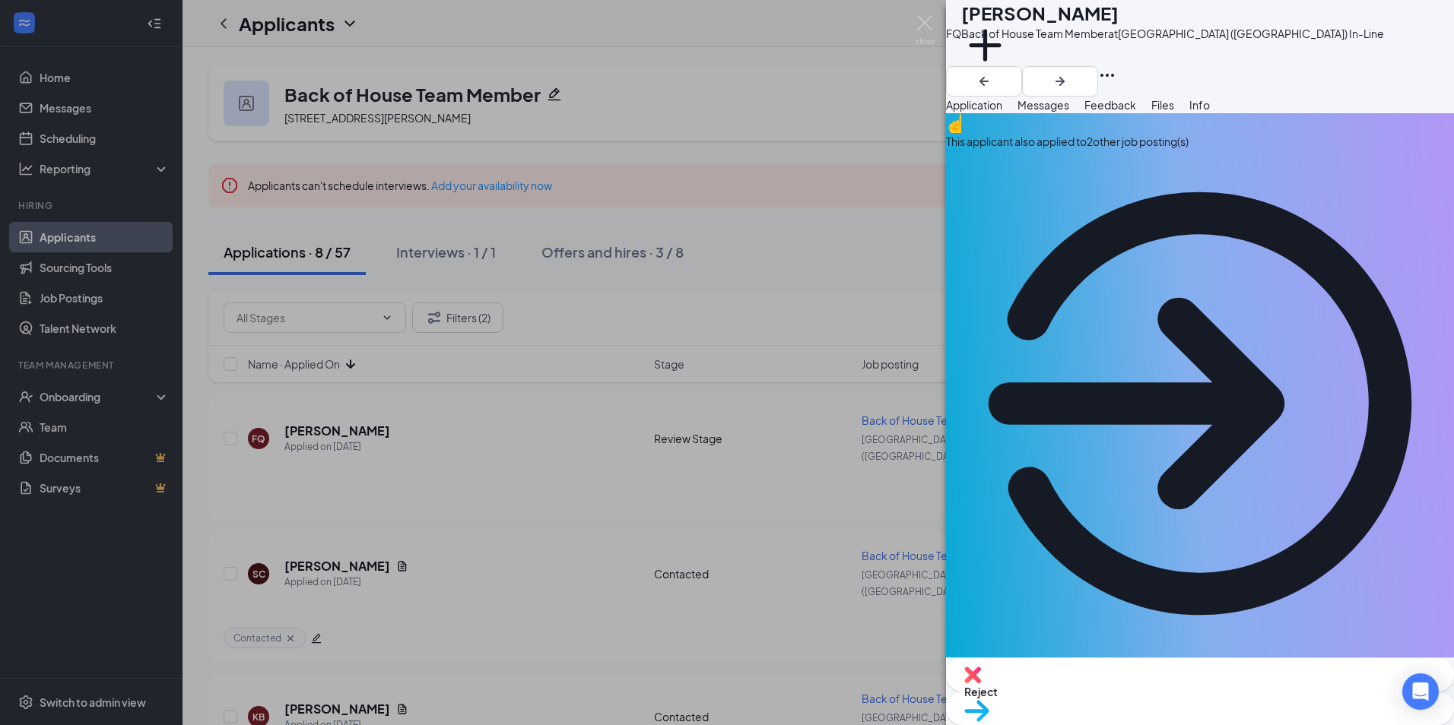
click at [1255, 150] on div "This applicant also applied to 2 other job posting(s)" at bounding box center [1200, 141] width 508 height 17
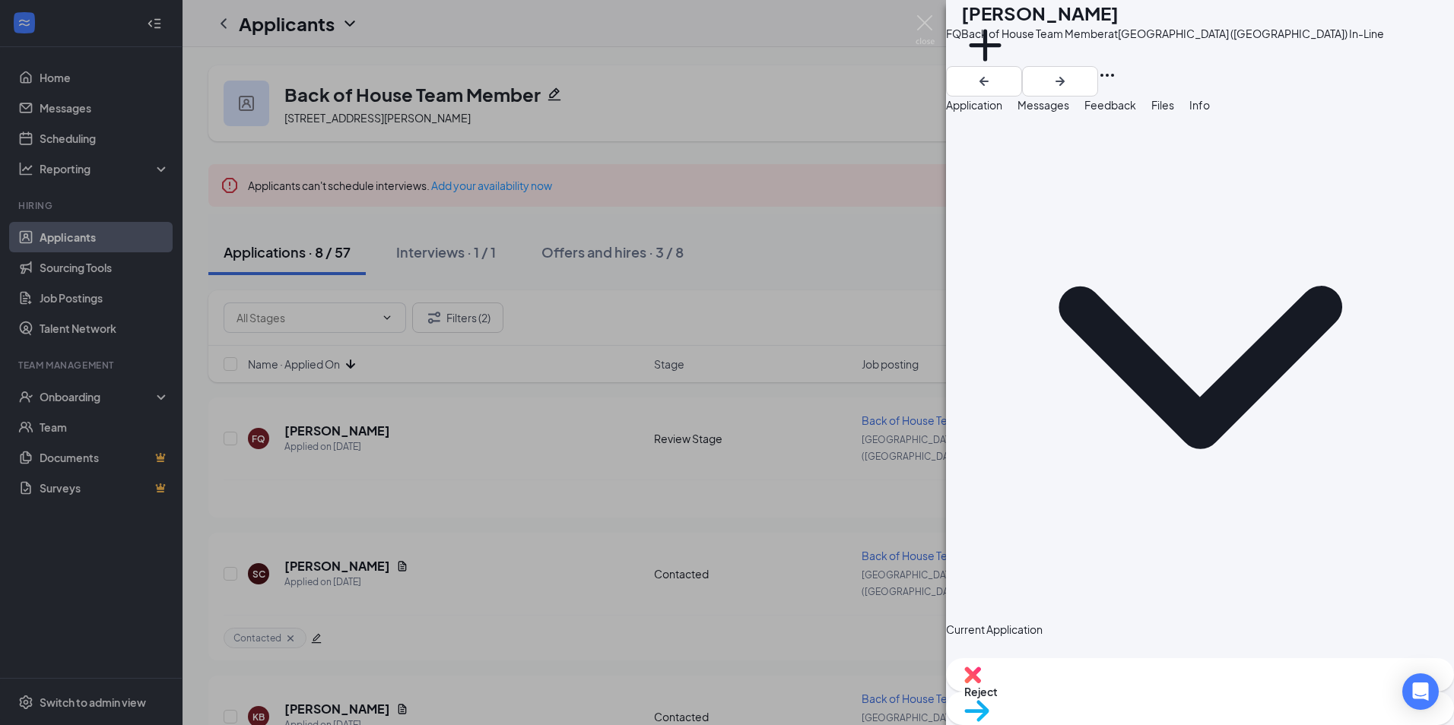
click at [1002, 113] on button "Application" at bounding box center [974, 105] width 56 height 17
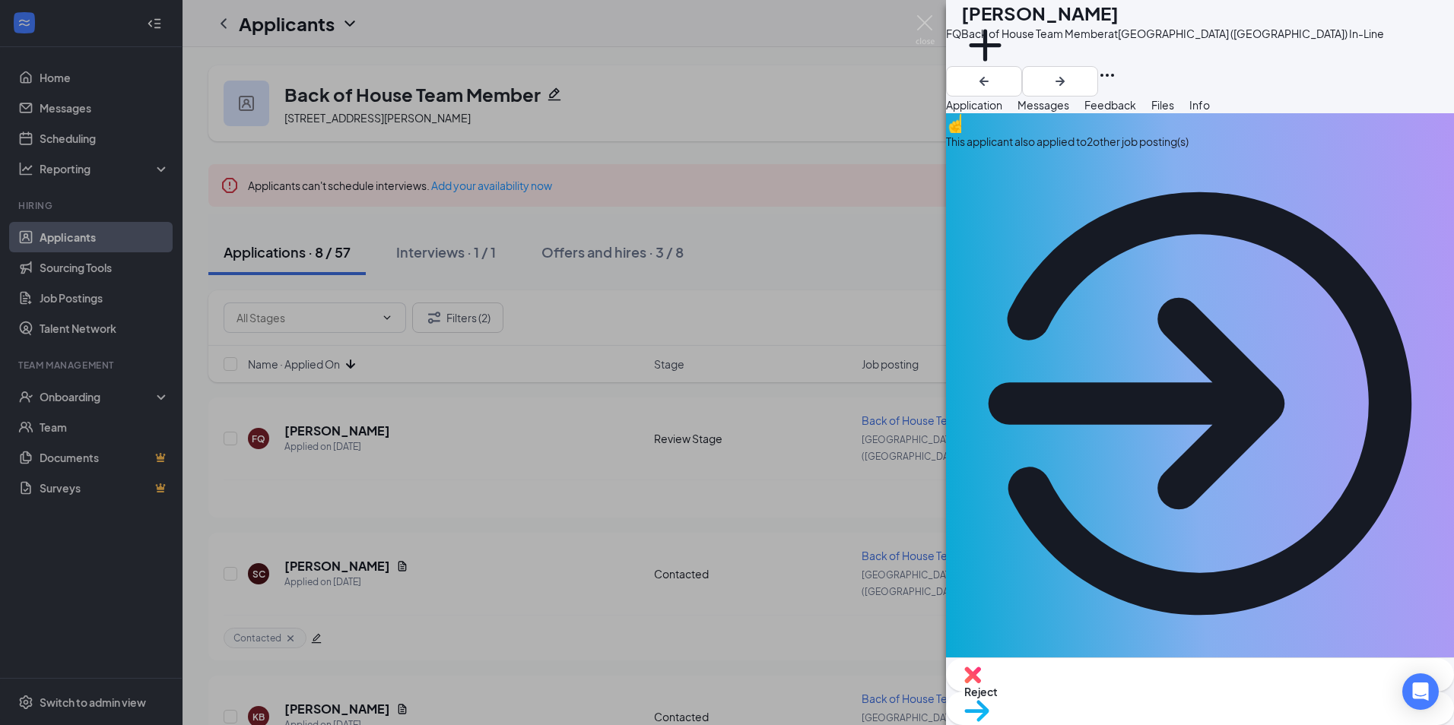
click at [1136, 112] on span "Feedback" at bounding box center [1110, 105] width 52 height 14
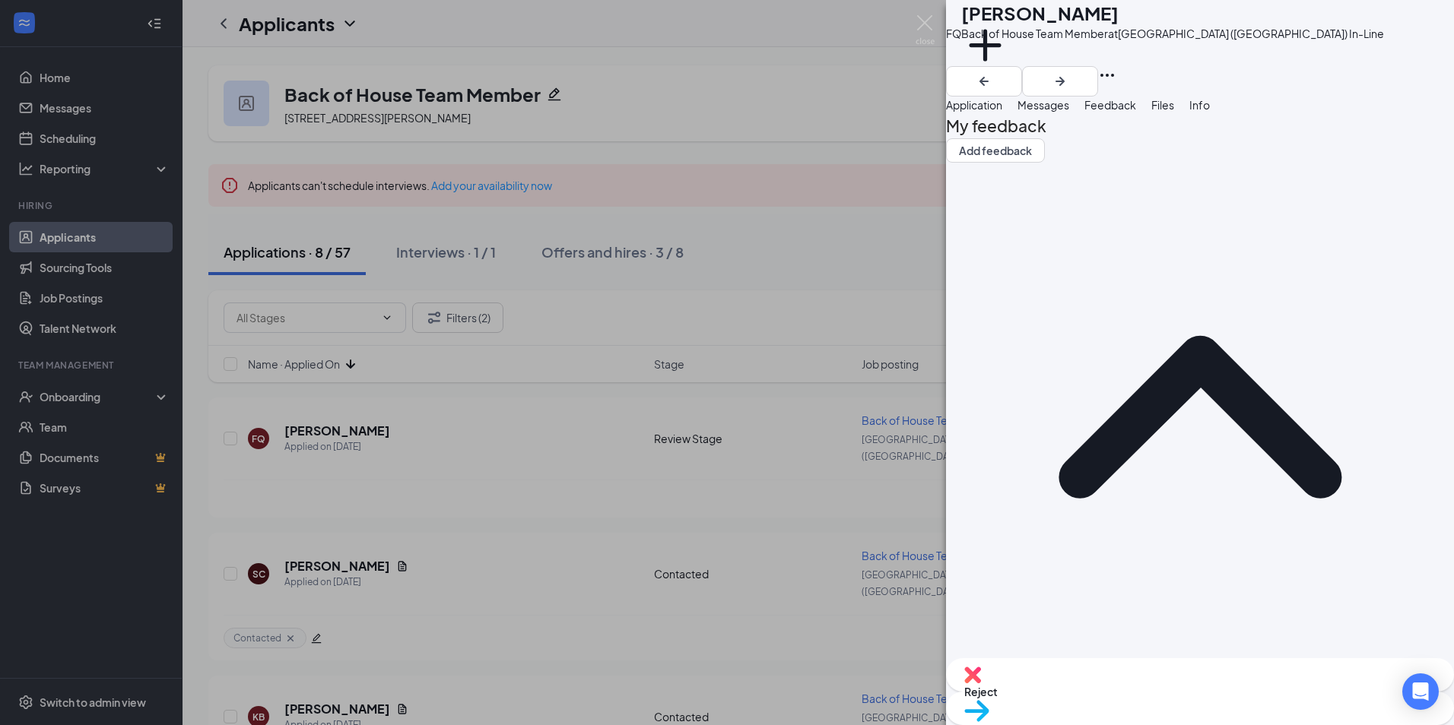
click at [1002, 113] on button "Application" at bounding box center [974, 105] width 56 height 17
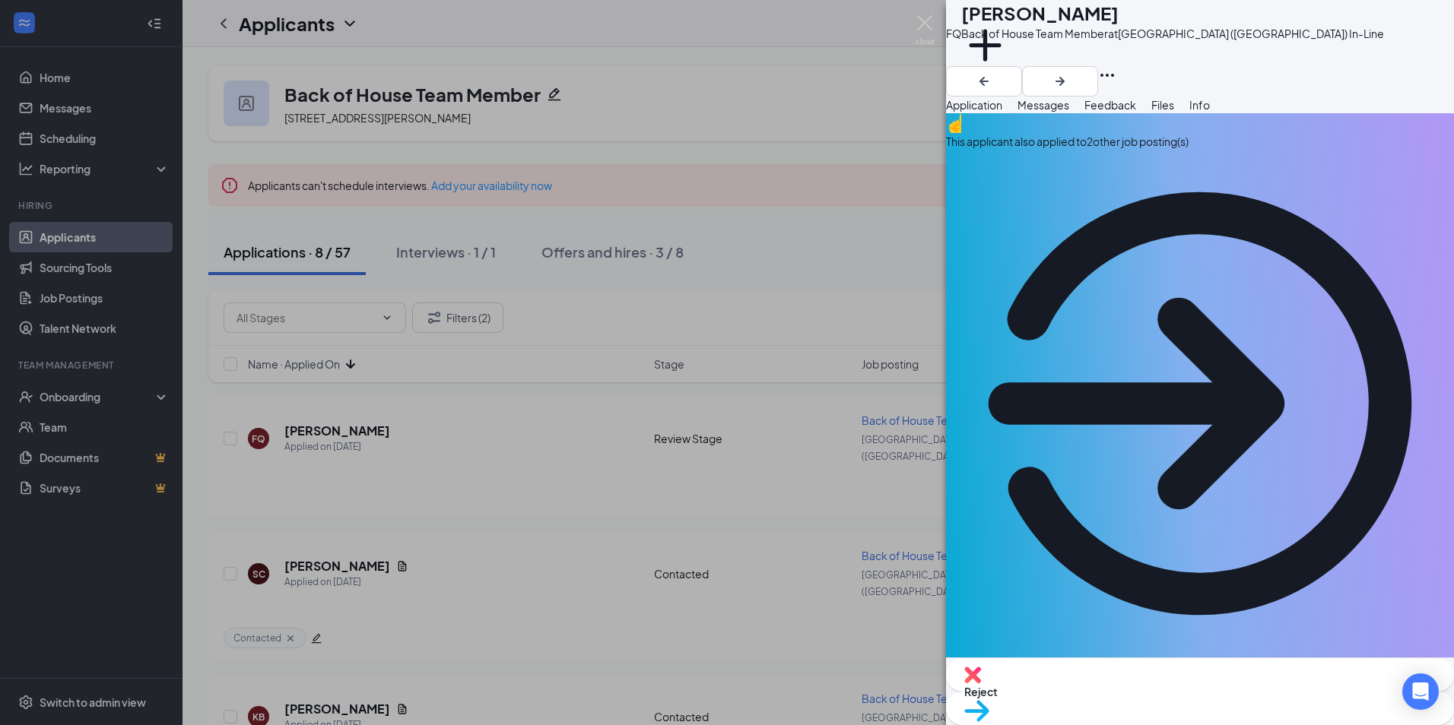
click at [1136, 110] on button "Feedback" at bounding box center [1110, 105] width 52 height 17
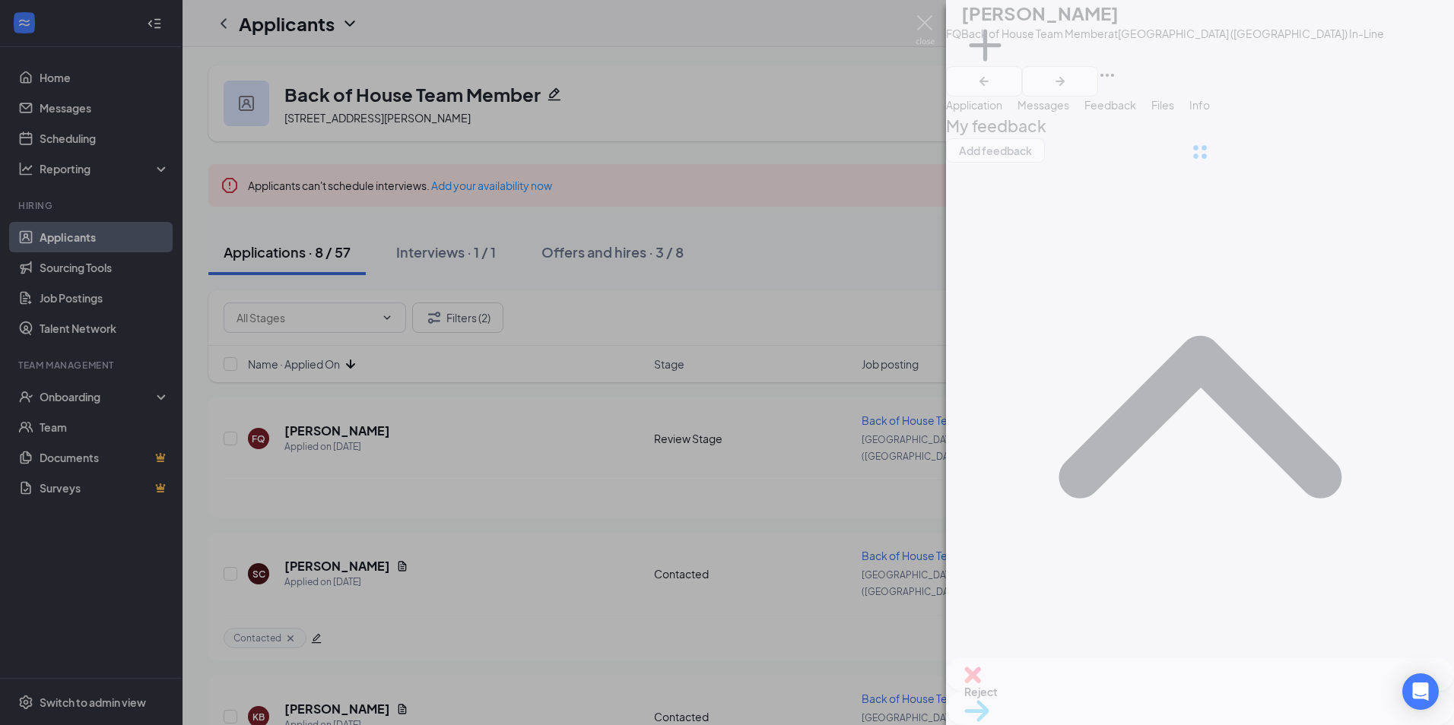
click at [1071, 286] on div at bounding box center [1200, 152] width 508 height 304
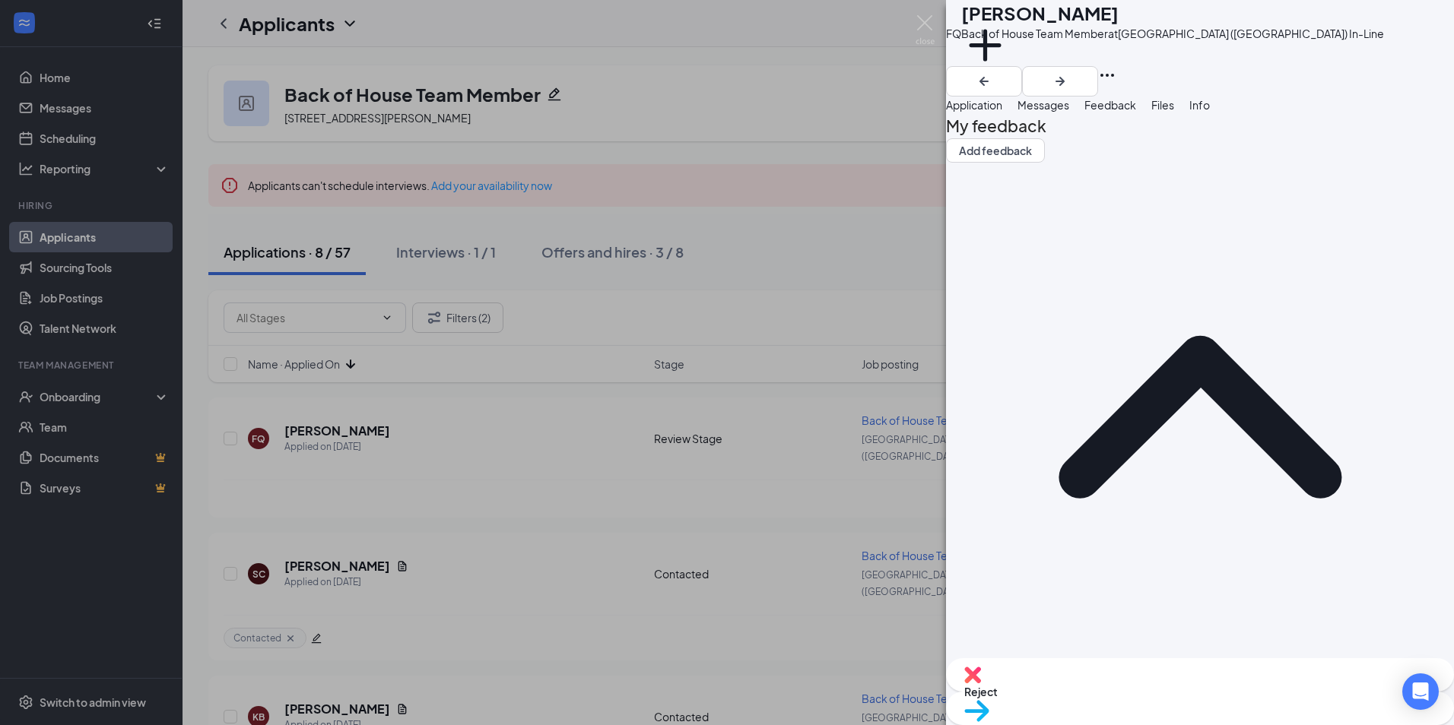
click at [1096, 688] on div at bounding box center [1200, 696] width 506 height 16
click at [1370, 687] on div "set up interview with [PERSON_NAME] note" at bounding box center [1200, 704] width 508 height 34
click at [993, 705] on button "Add note" at bounding box center [969, 713] width 47 height 17
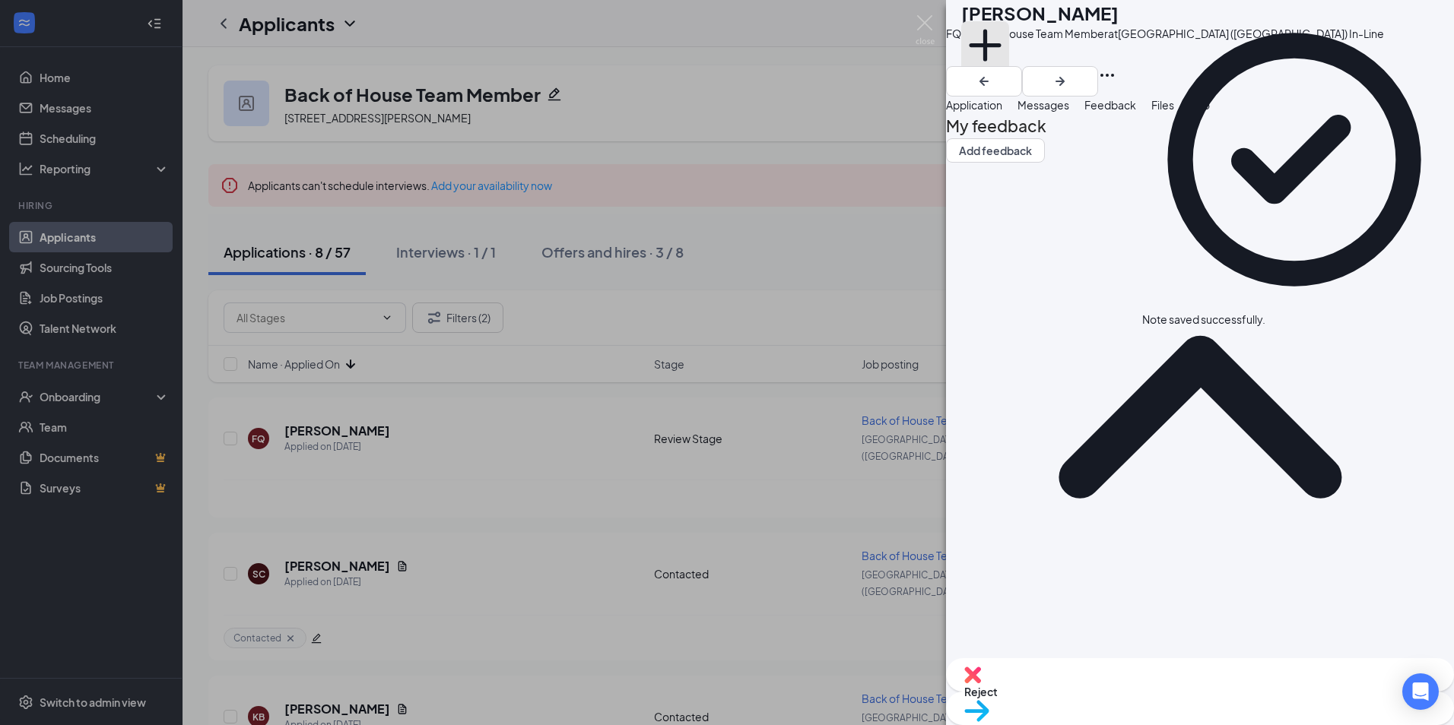
click at [1009, 65] on button "Add a tag" at bounding box center [985, 53] width 48 height 65
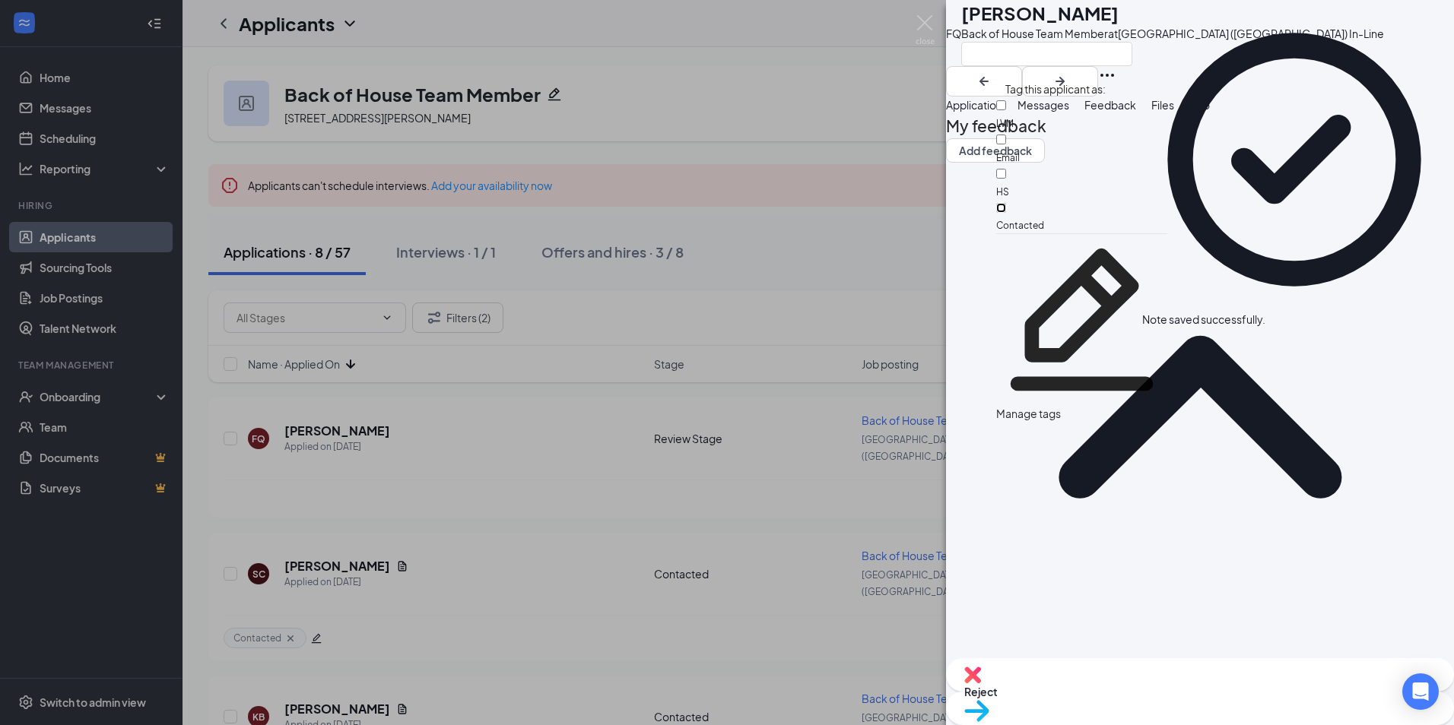
click at [1006, 203] on input "Contacted" at bounding box center [1001, 208] width 10 height 10
checkbox input "true"
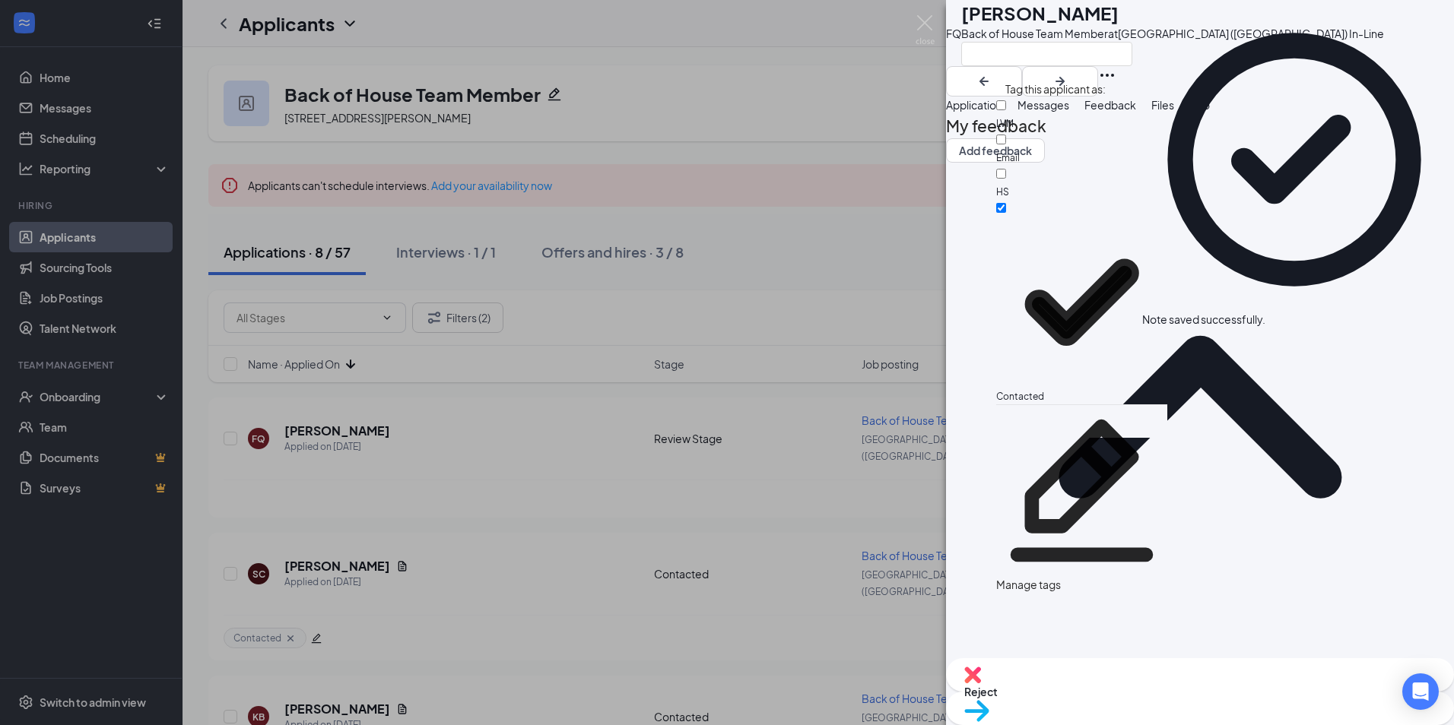
click at [832, 262] on div "FQ [PERSON_NAME] Back of House Team Member at [GEOGRAPHIC_DATA] ([GEOGRAPHIC_DA…" at bounding box center [727, 362] width 1454 height 725
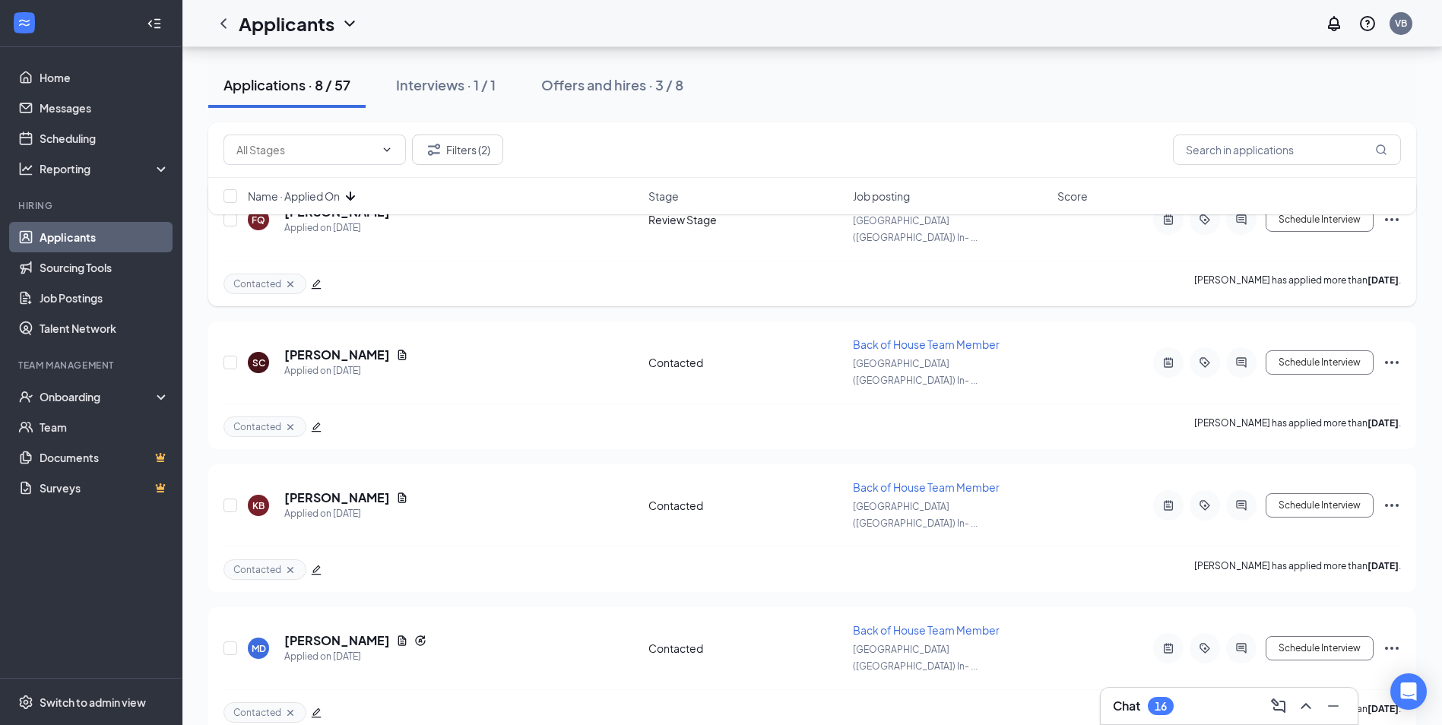
scroll to position [228, 0]
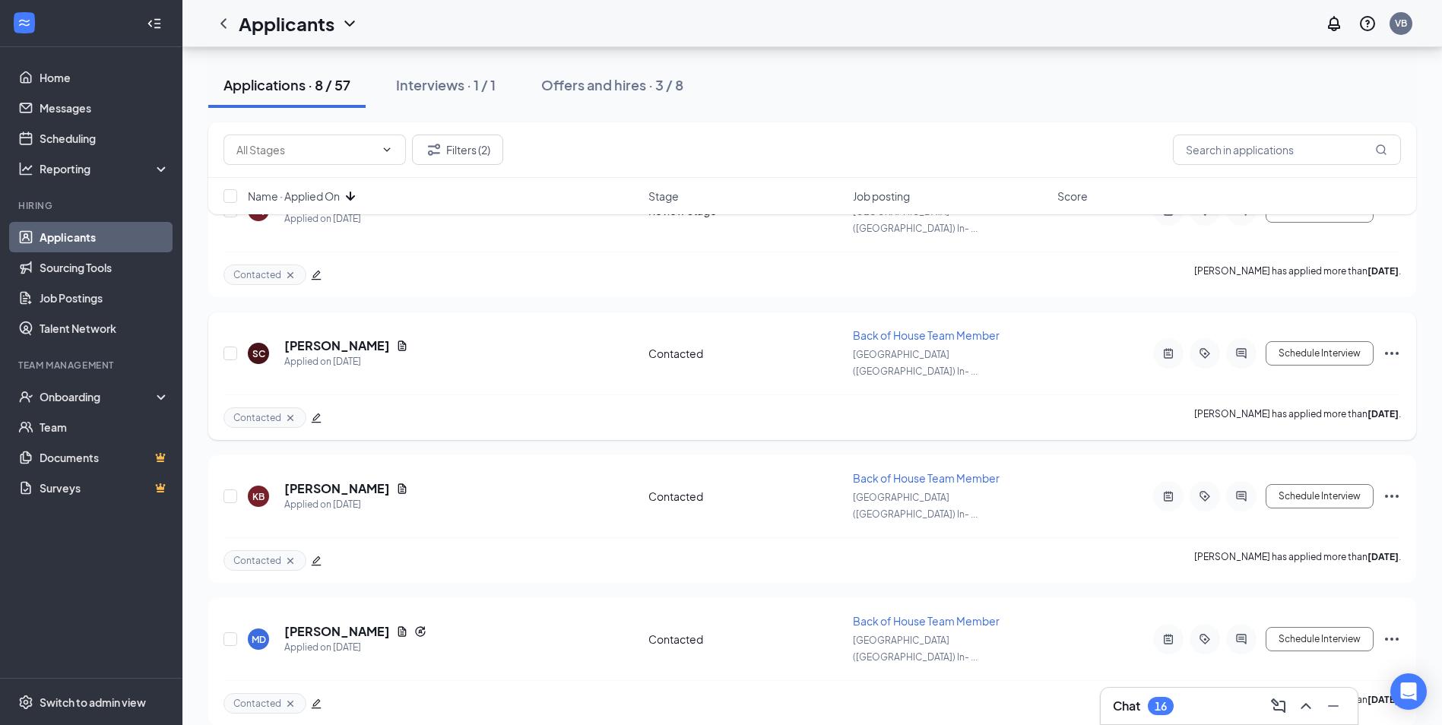
drag, startPoint x: 486, startPoint y: 387, endPoint x: 390, endPoint y: 329, distance: 111.9
click at [390, 354] on div "Applied on [DATE]" at bounding box center [346, 361] width 124 height 15
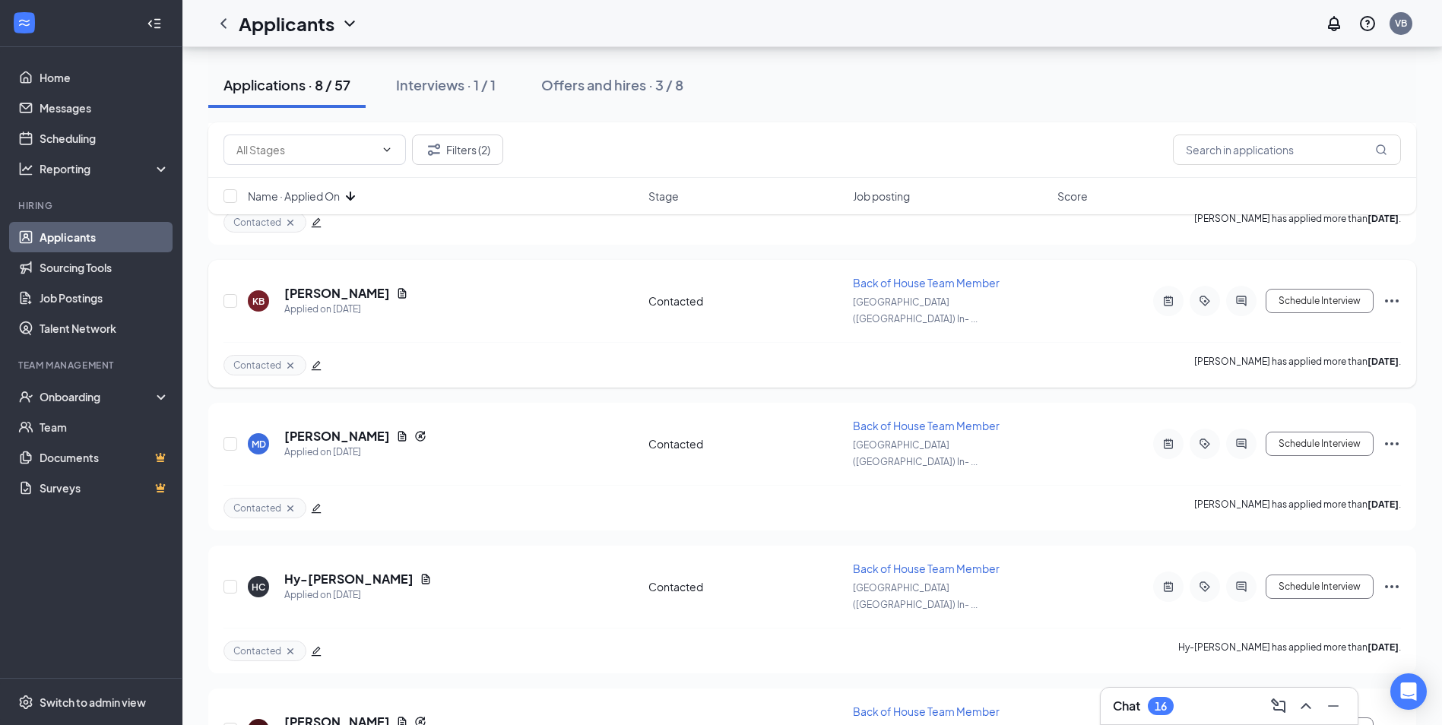
scroll to position [456, 0]
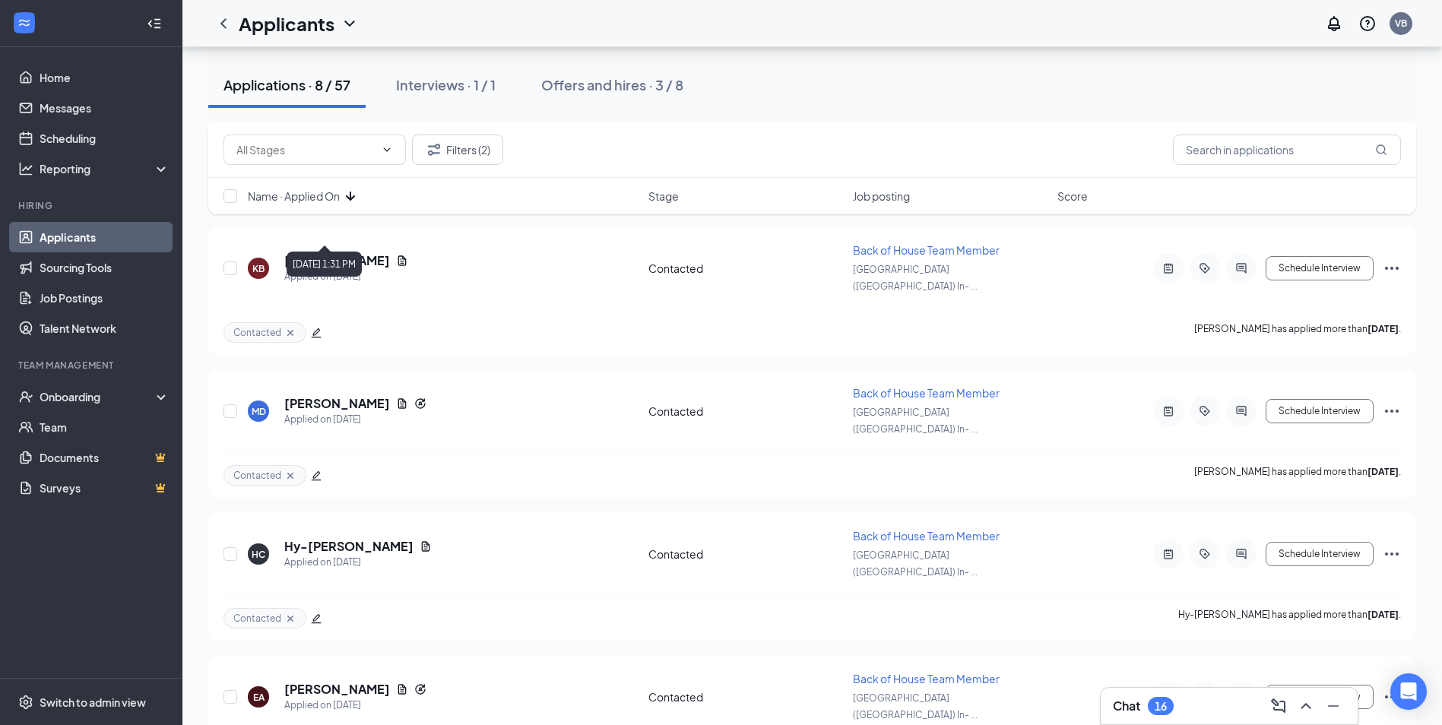
click at [344, 229] on div "Filters (2) Name · Applied On Stage Job posting Score" at bounding box center [812, 175] width 1208 height 107
click at [347, 225] on div "Filters (2) Name · Applied On Stage Job posting Score" at bounding box center [812, 175] width 1208 height 107
click at [351, 221] on div "Filters (2) Name · Applied On Stage Job posting Score" at bounding box center [812, 175] width 1208 height 107
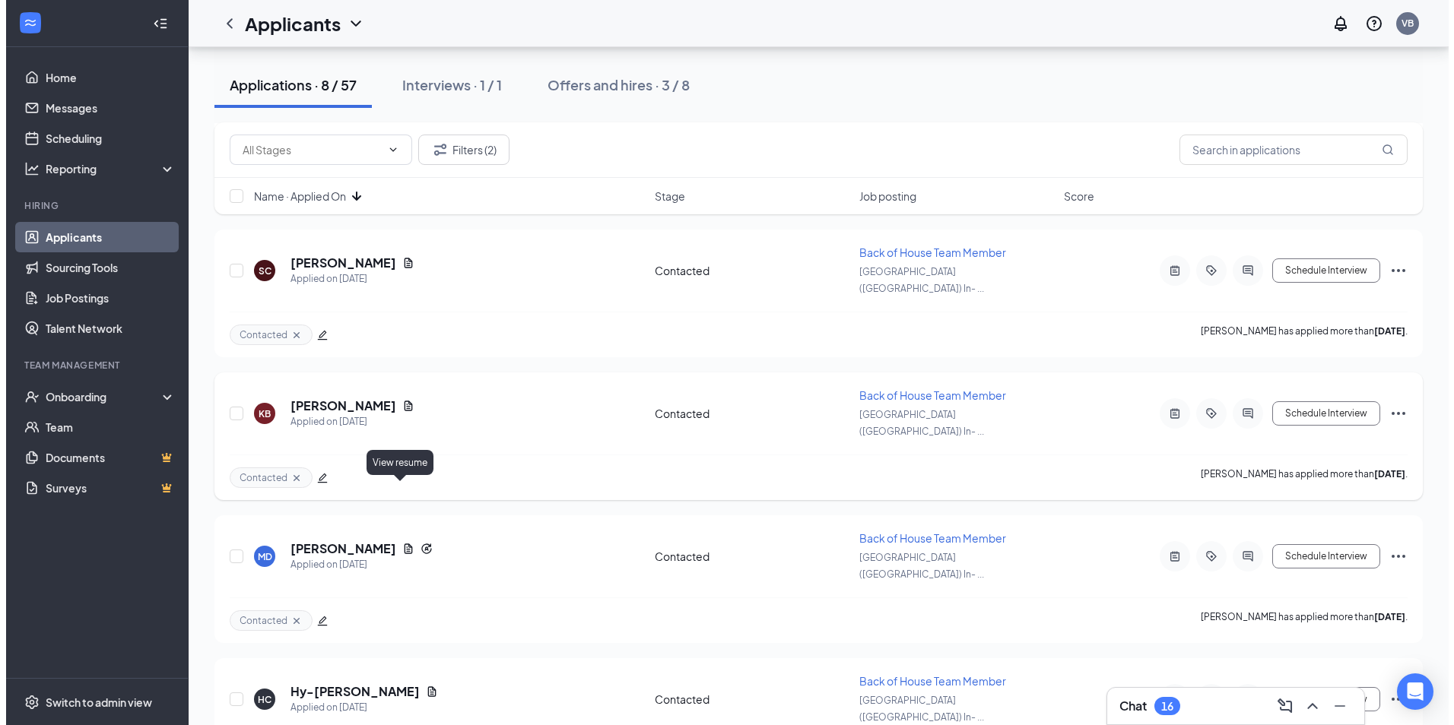
scroll to position [304, 0]
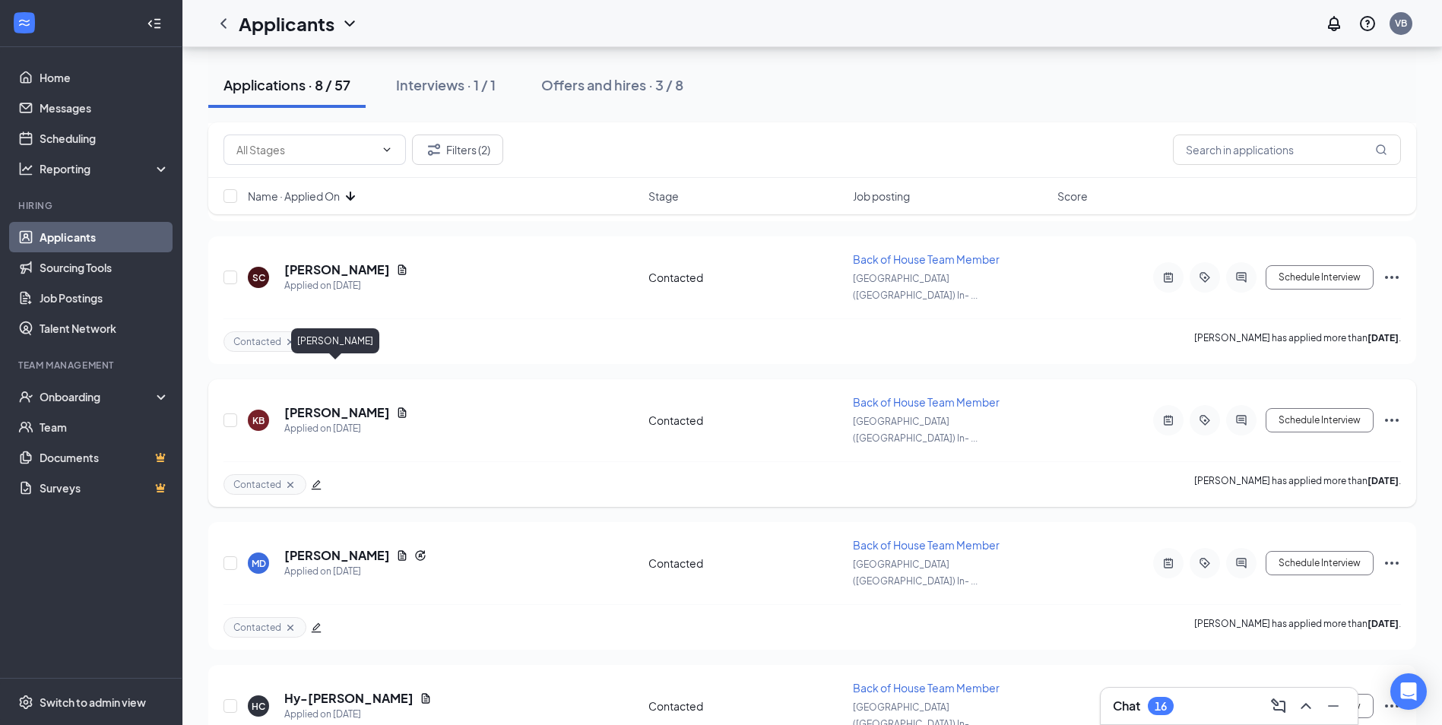
click at [321, 405] on h5 "[PERSON_NAME]" at bounding box center [337, 413] width 106 height 17
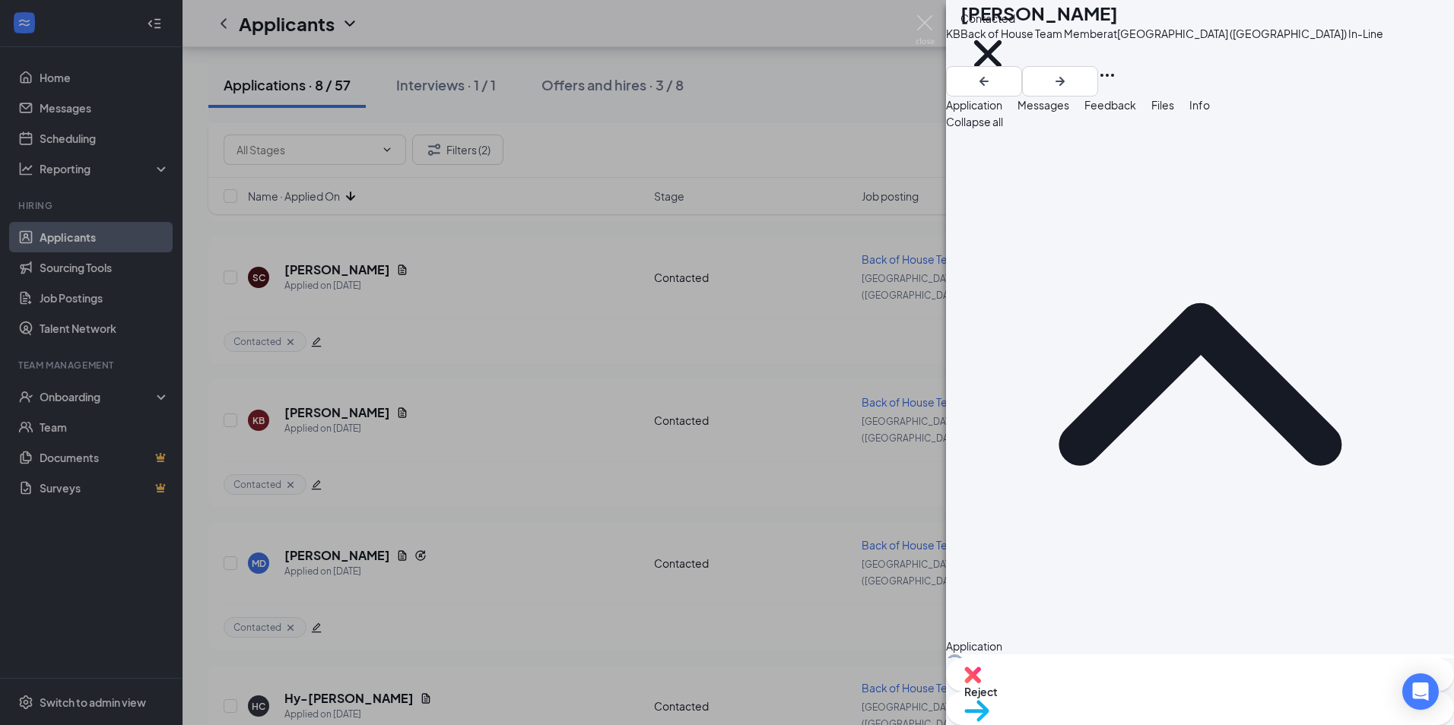
copy span "[EMAIL_ADDRESS][DOMAIN_NAME]"
